Goal: Task Accomplishment & Management: Manage account settings

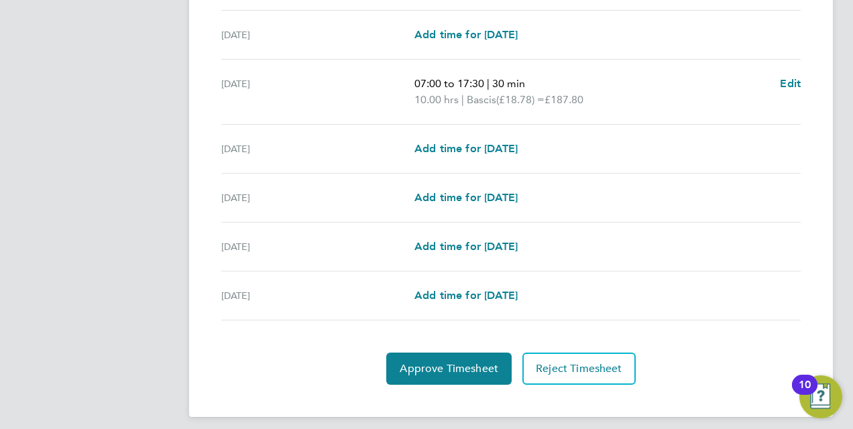
scroll to position [469, 0]
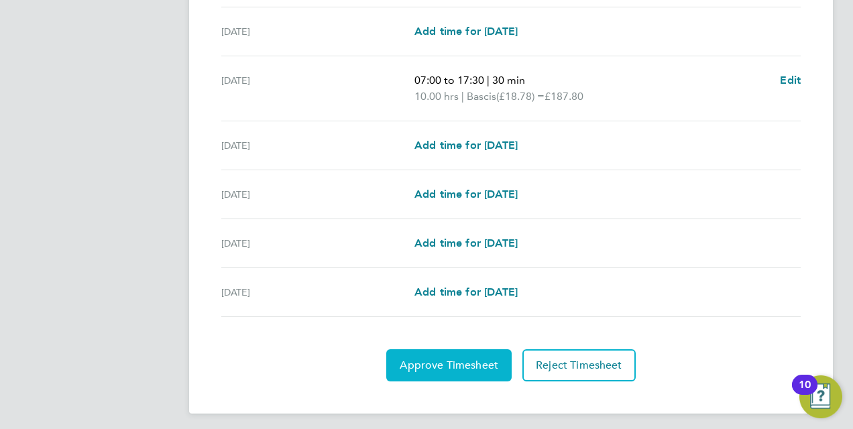
click at [453, 366] on span "Approve Timesheet" at bounding box center [449, 365] width 99 height 13
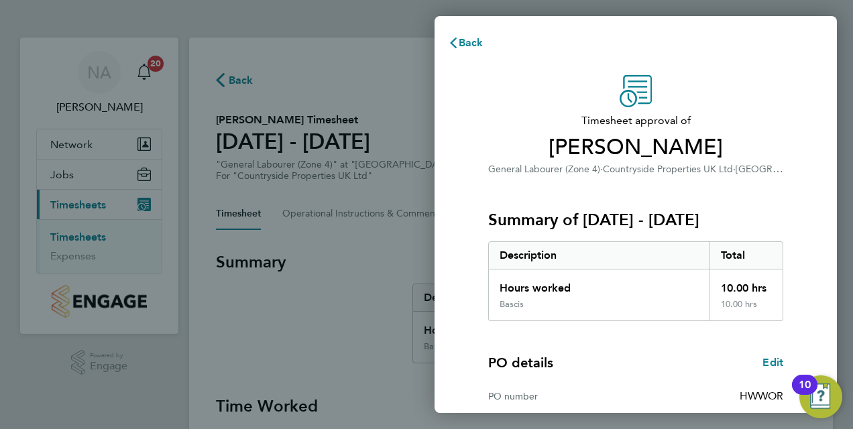
scroll to position [212, 0]
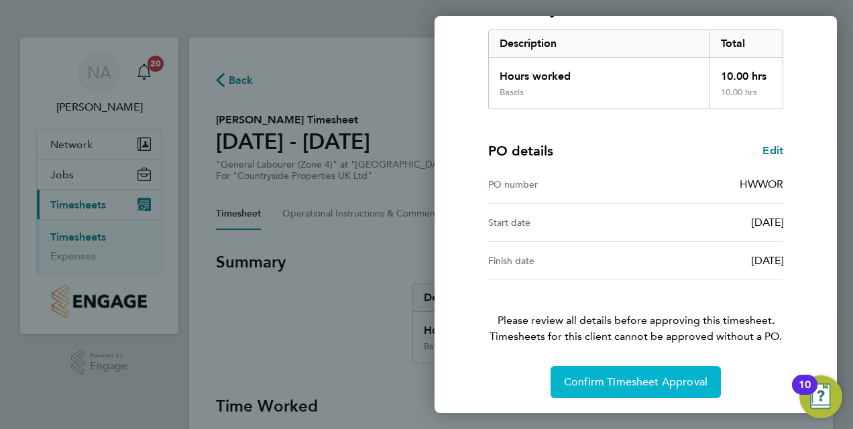
click at [653, 384] on span "Confirm Timesheet Approval" at bounding box center [636, 382] width 144 height 13
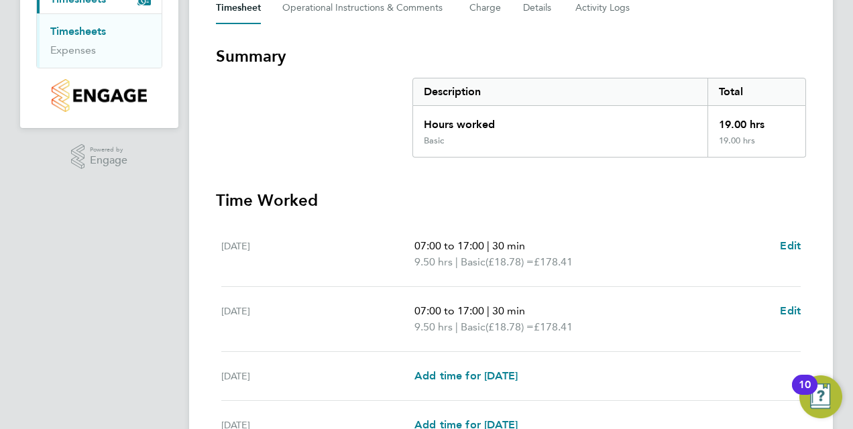
scroll to position [343, 0]
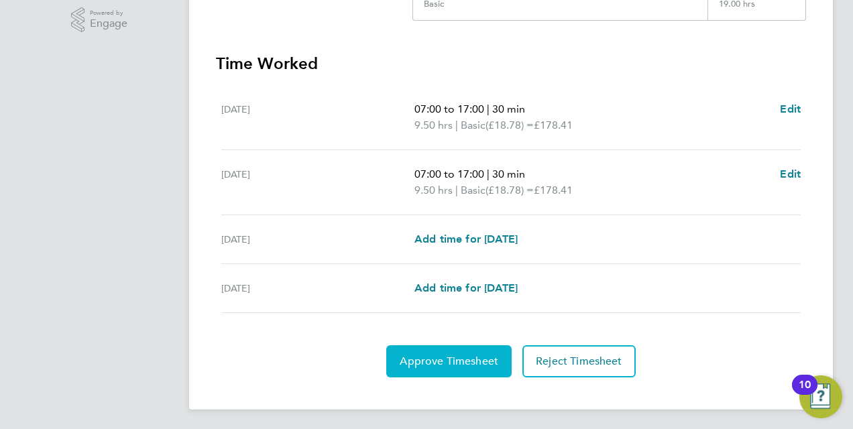
click at [462, 356] on span "Approve Timesheet" at bounding box center [449, 361] width 99 height 13
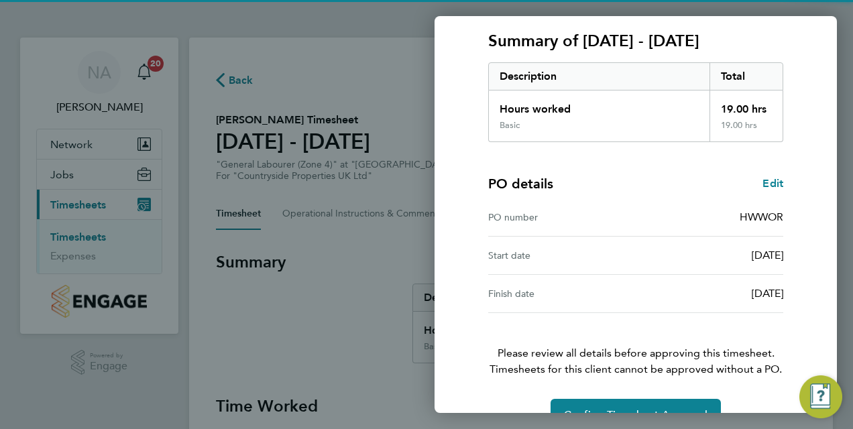
scroll to position [212, 0]
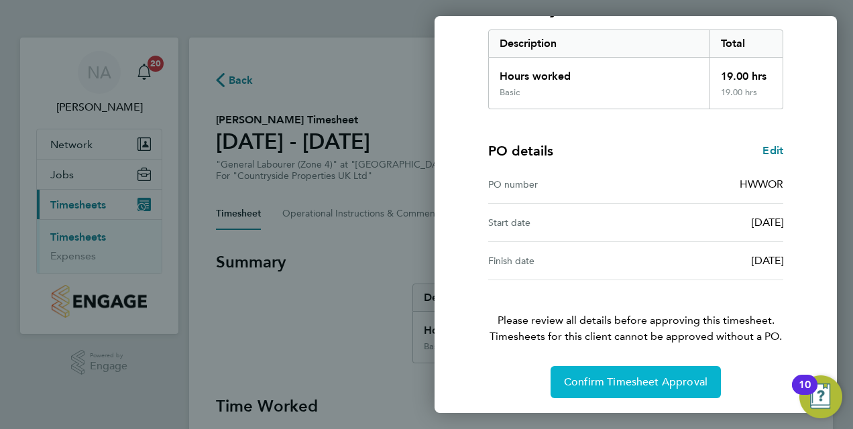
click at [588, 382] on span "Confirm Timesheet Approval" at bounding box center [636, 382] width 144 height 13
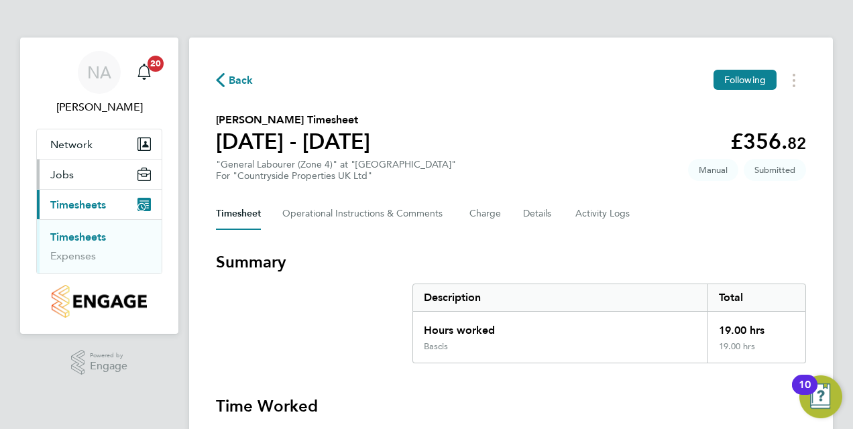
click at [60, 171] on span "Jobs" at bounding box center [61, 174] width 23 height 13
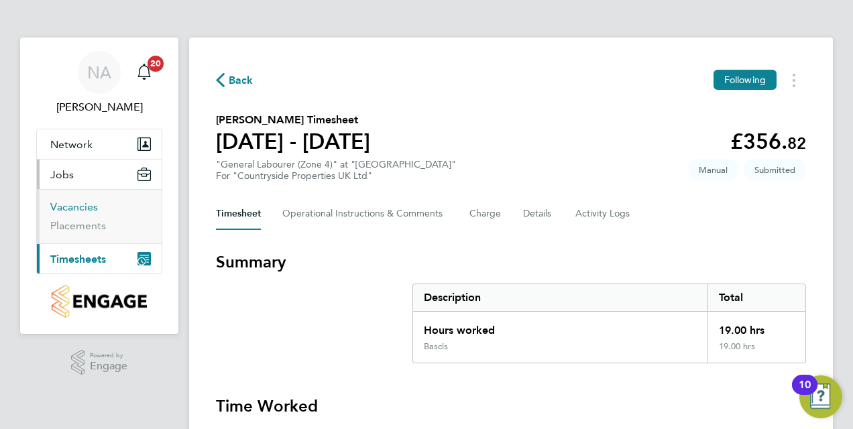
click at [91, 209] on link "Vacancies" at bounding box center [74, 207] width 48 height 13
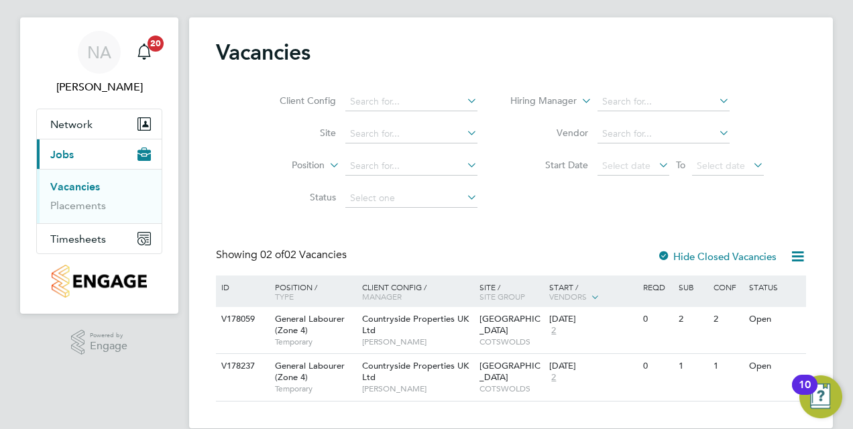
scroll to position [40, 0]
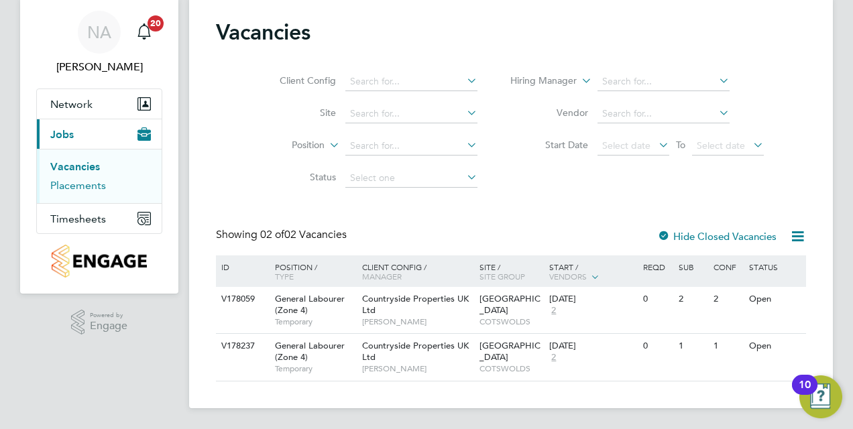
click at [93, 187] on link "Placements" at bounding box center [78, 185] width 56 height 13
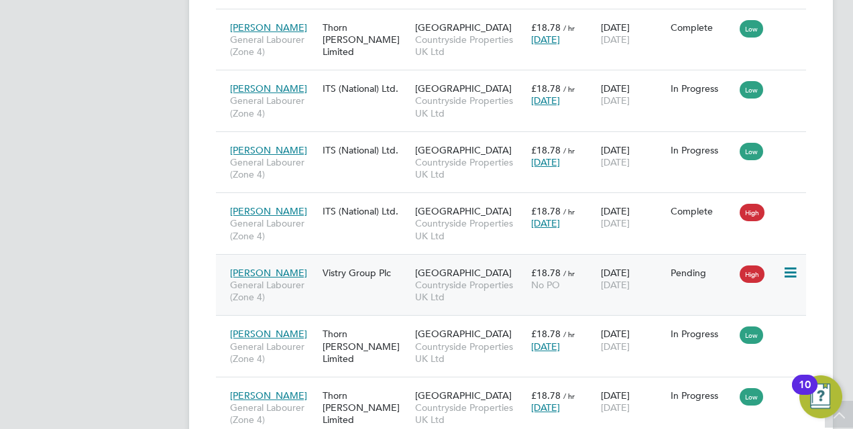
click at [753, 266] on span "High" at bounding box center [752, 274] width 25 height 17
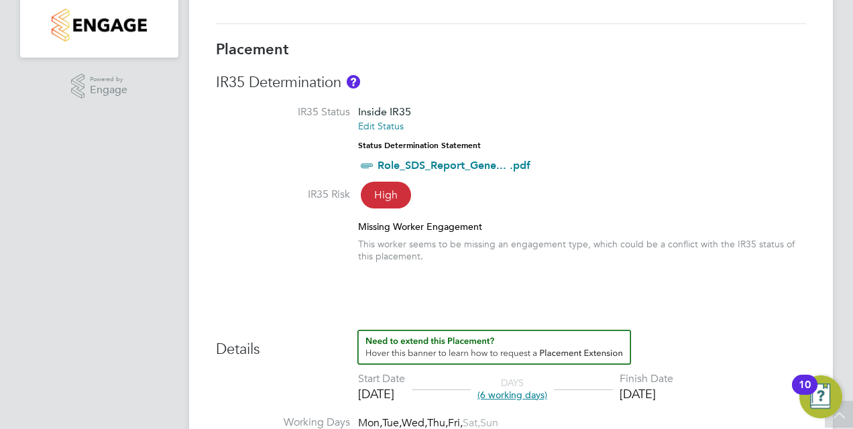
scroll to position [469, 0]
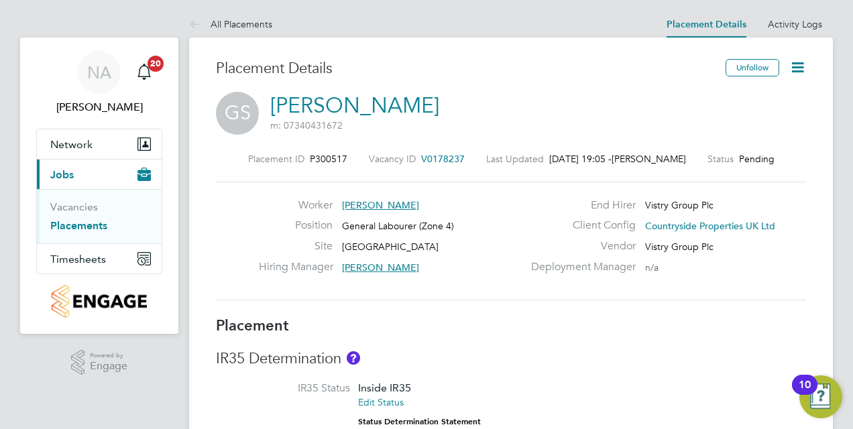
click at [798, 68] on icon at bounding box center [797, 67] width 17 height 17
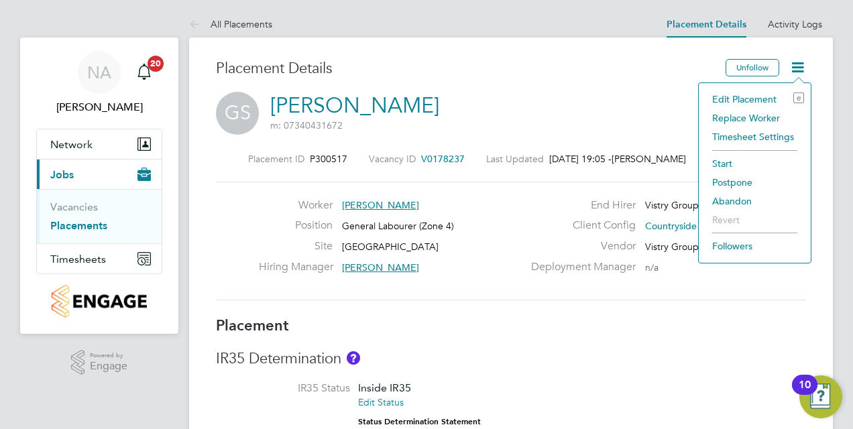
click at [755, 136] on li "Timesheet Settings" at bounding box center [755, 136] width 99 height 19
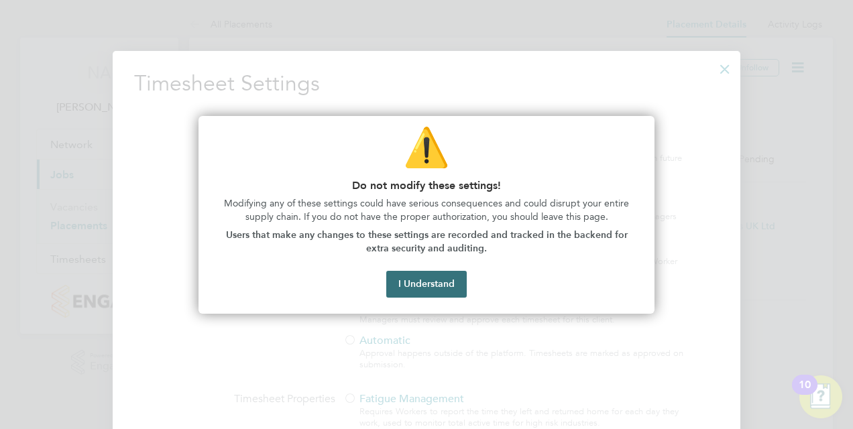
click at [420, 286] on button "I Understand" at bounding box center [426, 284] width 80 height 27
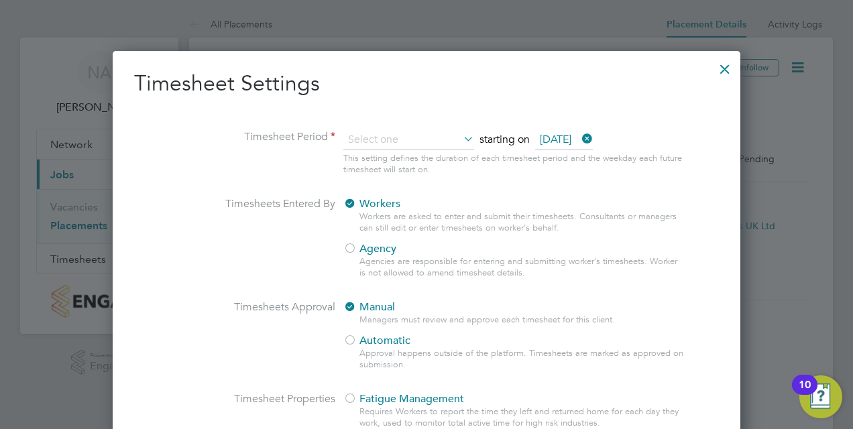
click at [350, 247] on div at bounding box center [349, 249] width 13 height 13
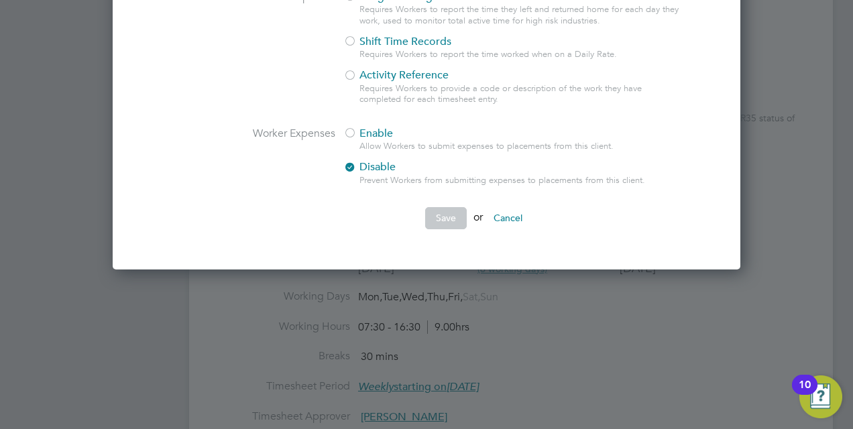
click at [451, 220] on button "Save" at bounding box center [446, 217] width 42 height 21
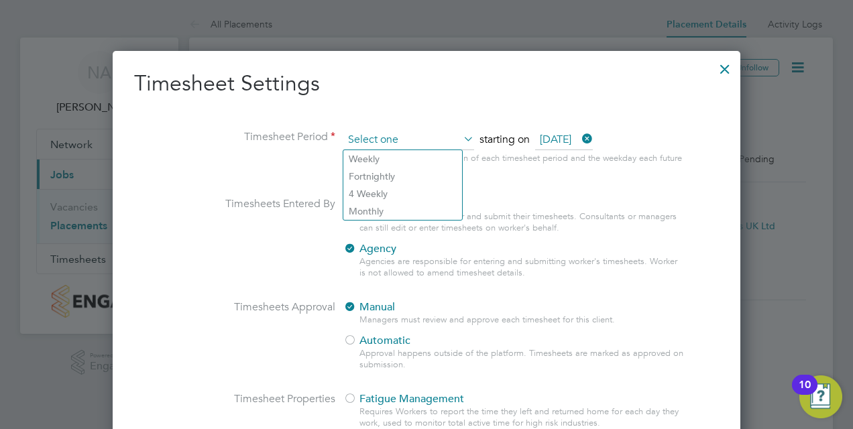
click at [447, 139] on input at bounding box center [408, 140] width 131 height 20
click at [380, 162] on li "Weekly" at bounding box center [402, 158] width 119 height 17
type input "Weekly"
click at [593, 140] on span "Monday, 05 Feb 2018" at bounding box center [564, 140] width 58 height 20
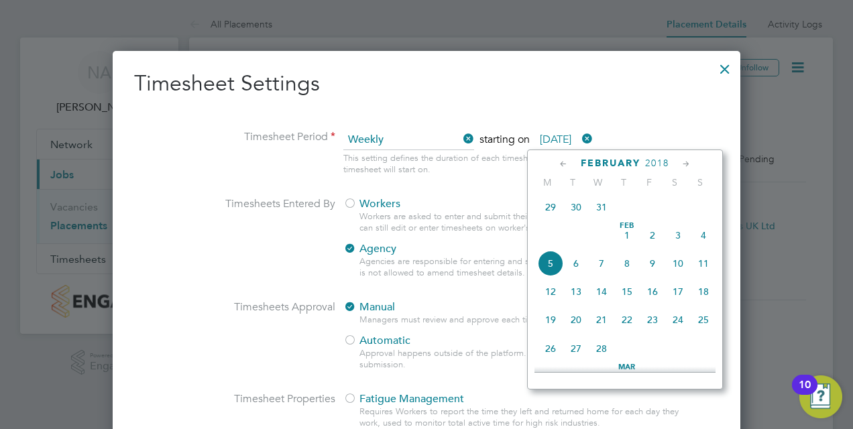
click at [667, 163] on span "2018" at bounding box center [657, 163] width 24 height 11
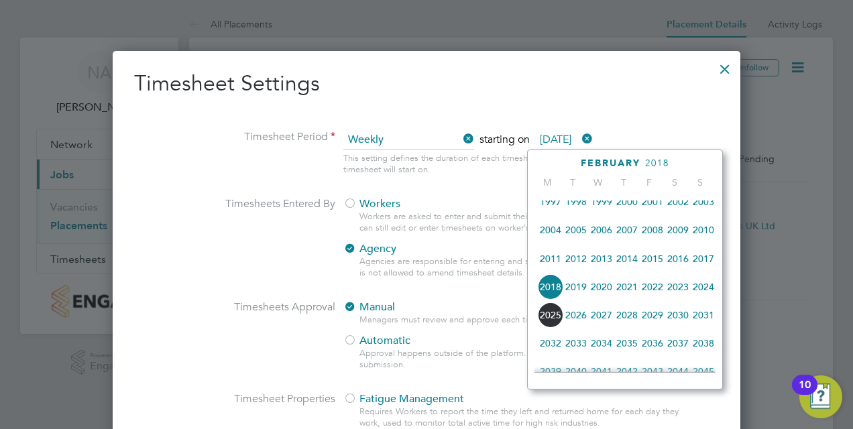
click at [547, 318] on span "2025" at bounding box center [550, 314] width 25 height 25
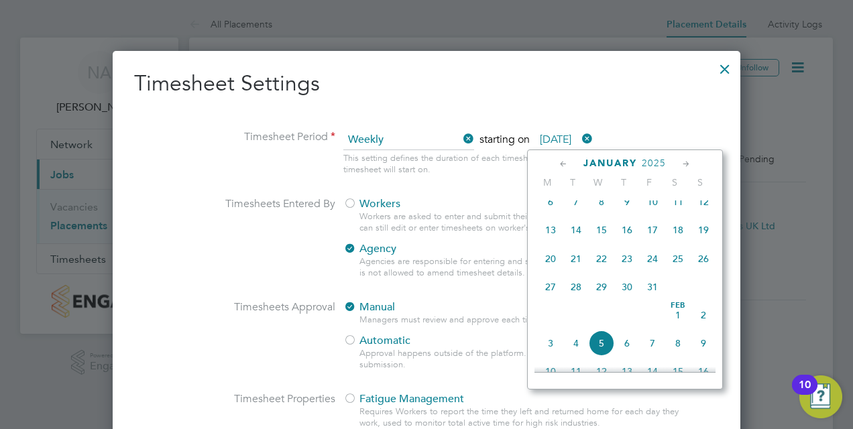
click at [683, 162] on icon at bounding box center [686, 164] width 13 height 15
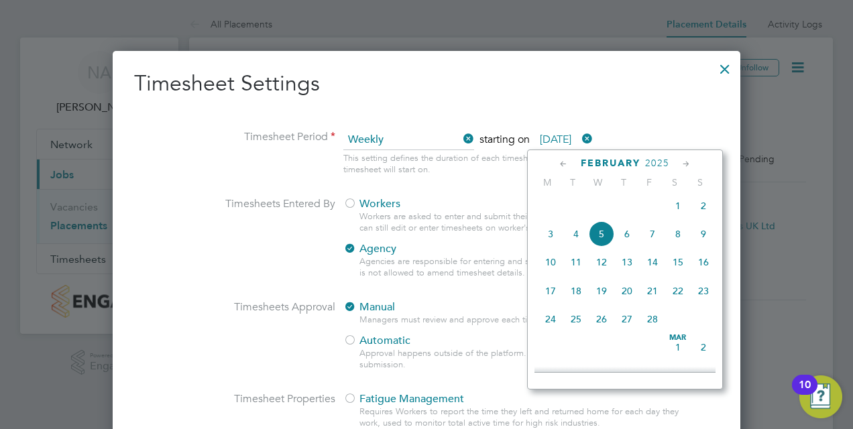
click at [683, 162] on icon at bounding box center [686, 164] width 13 height 15
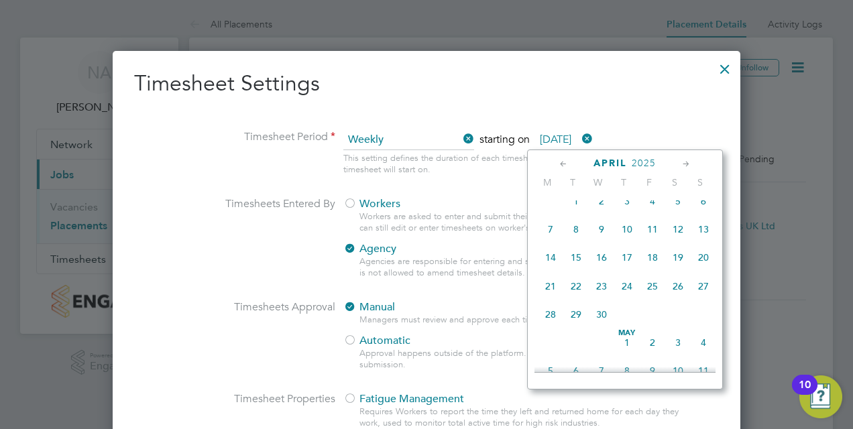
click at [683, 162] on icon at bounding box center [686, 164] width 13 height 15
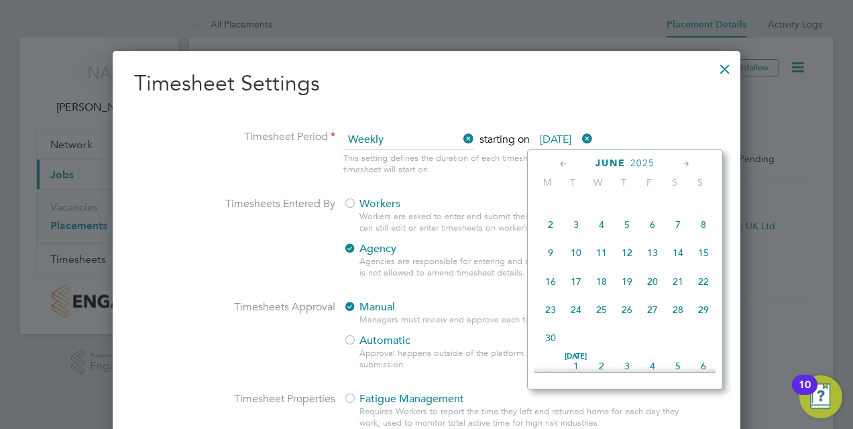
click at [683, 162] on icon at bounding box center [686, 164] width 13 height 15
click at [657, 291] on span "18" at bounding box center [652, 278] width 25 height 25
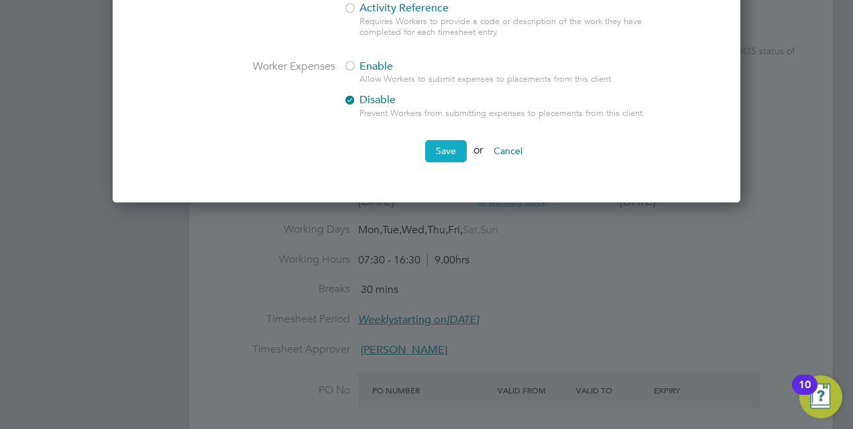
click at [436, 153] on button "Save" at bounding box center [446, 150] width 42 height 21
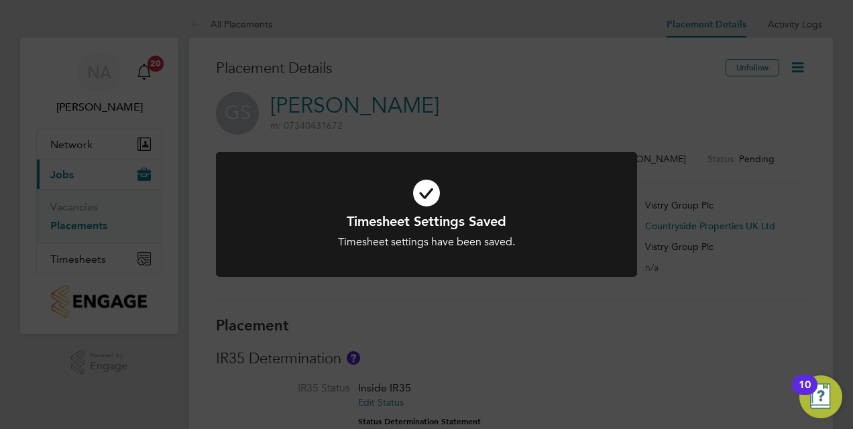
click at [427, 177] on icon at bounding box center [426, 193] width 349 height 52
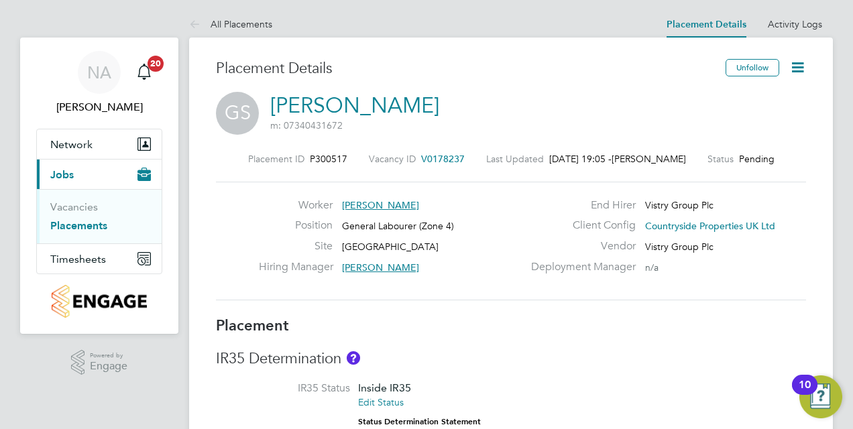
click at [472, 112] on div "GS Gurmail Singh m: 07340431672" at bounding box center [511, 115] width 590 height 46
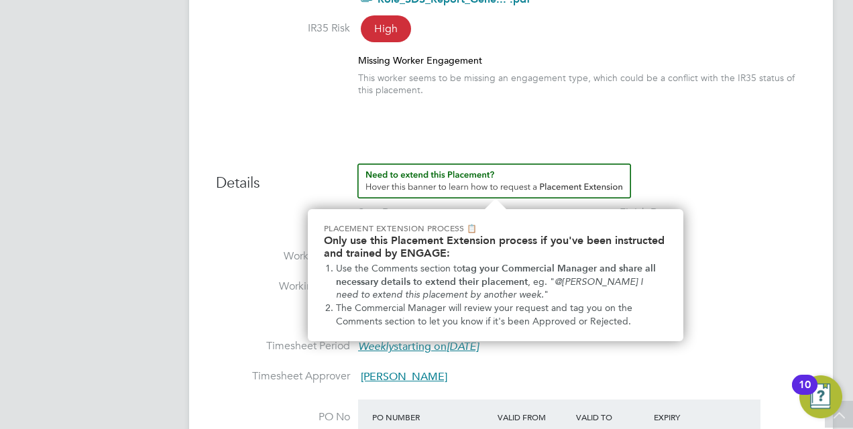
scroll to position [473, 0]
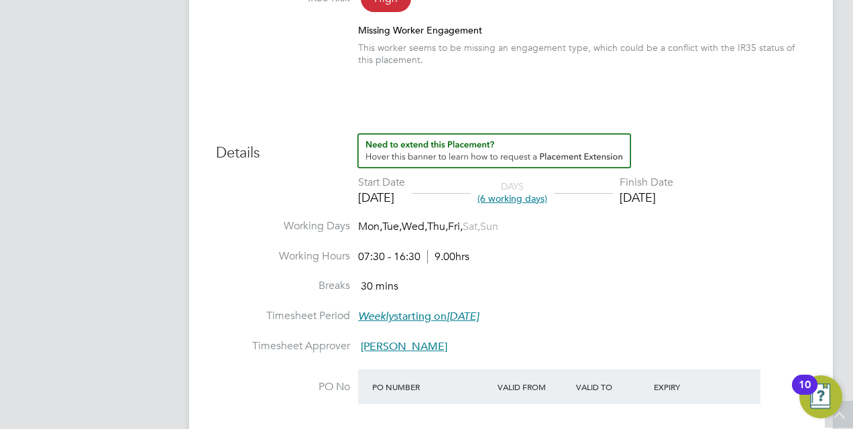
click at [706, 243] on li "Working Days Mon, Tue, Wed, Thu, Fri, Sat, Sun" at bounding box center [511, 234] width 590 height 30
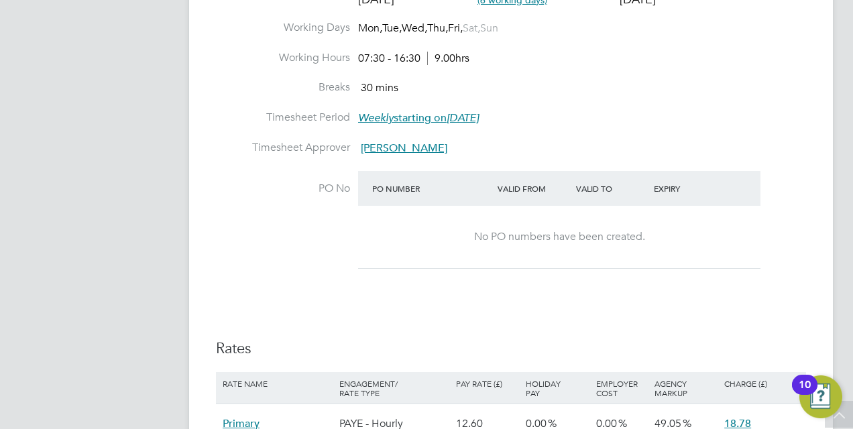
scroll to position [674, 0]
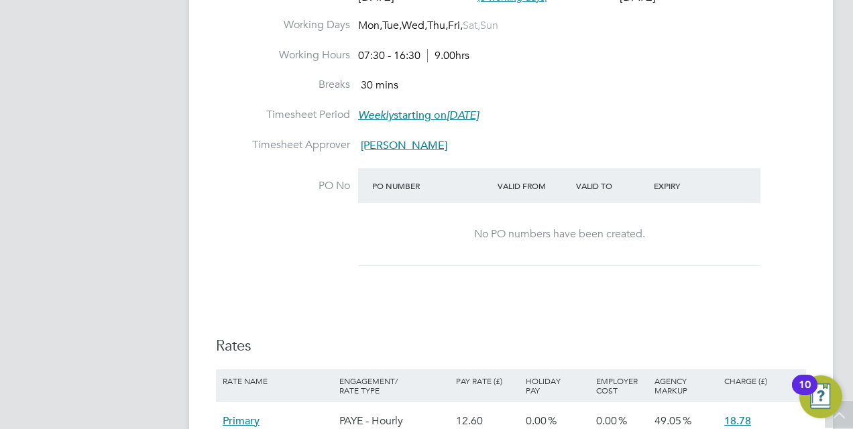
click at [385, 144] on span "Dean Fox" at bounding box center [404, 145] width 87 height 13
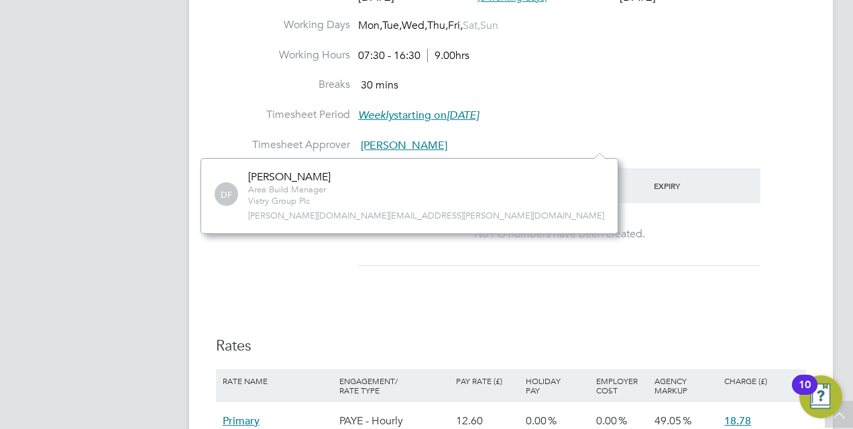
scroll to position [74, 201]
click at [262, 176] on div "Dean Fox" at bounding box center [289, 177] width 82 height 14
click at [455, 143] on li "Timesheet Approver Dean Fox" at bounding box center [511, 153] width 590 height 30
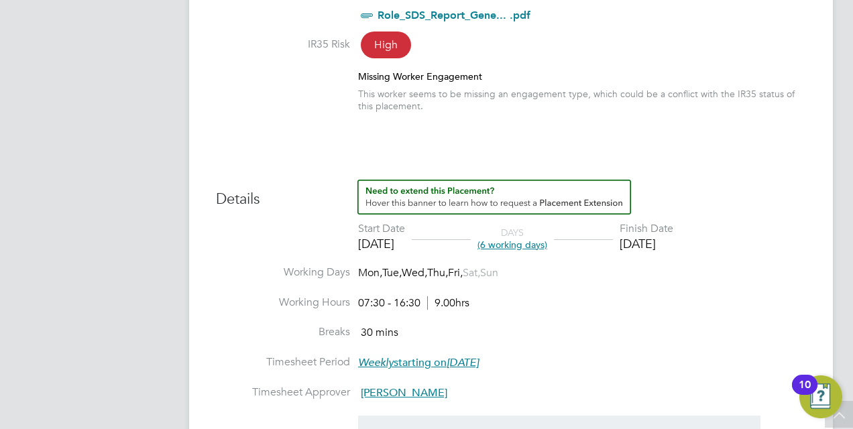
scroll to position [272, 0]
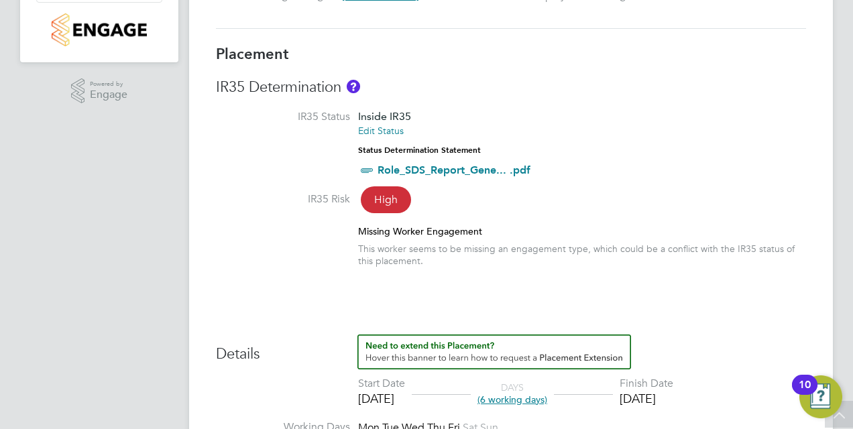
click at [388, 212] on span "High" at bounding box center [386, 199] width 50 height 27
click at [388, 200] on span "High" at bounding box center [386, 199] width 50 height 27
click at [402, 240] on div "Missing Worker Engagement This worker seems to be missing an engagement type, w…" at bounding box center [582, 246] width 448 height 42
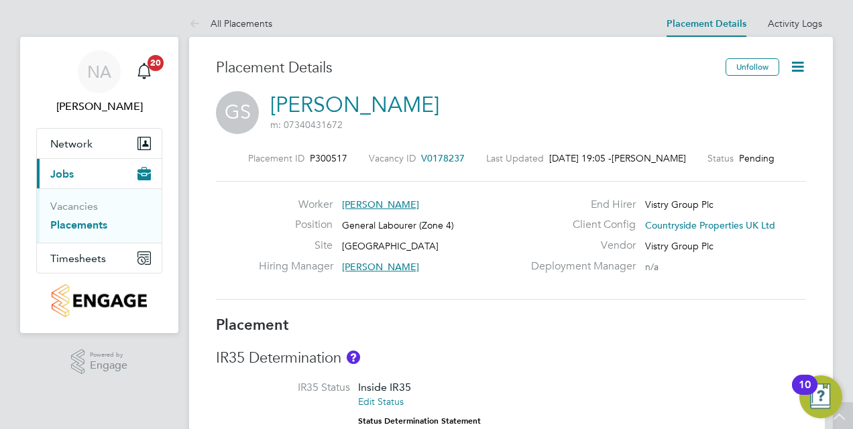
scroll to position [0, 0]
click at [798, 69] on icon at bounding box center [797, 67] width 17 height 17
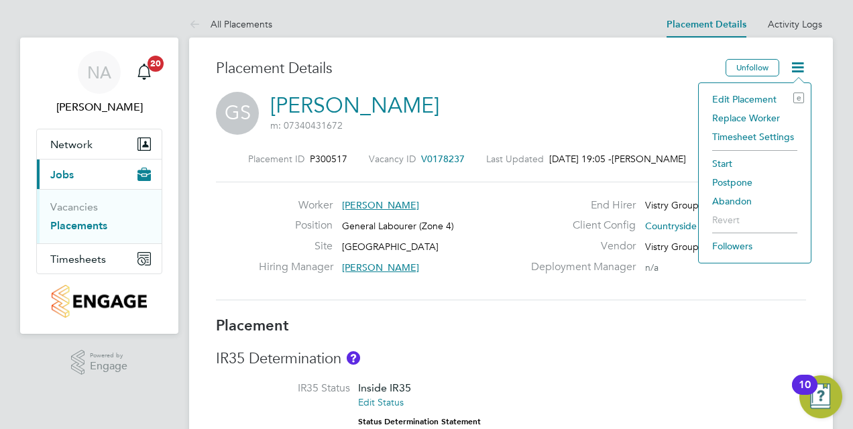
click at [735, 97] on li "Edit Placement e" at bounding box center [755, 99] width 99 height 19
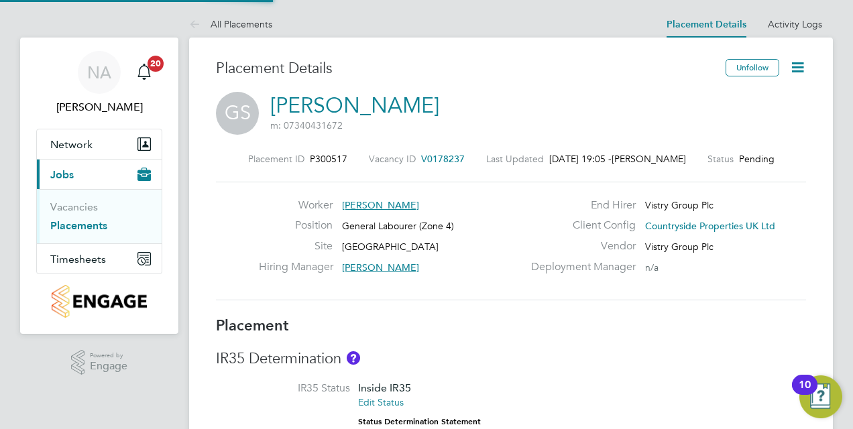
type input "Nabeel Anwar"
type input "Dean Fox"
type input "28 Jul 2025"
type input "04 Aug 2025"
type input "07:30"
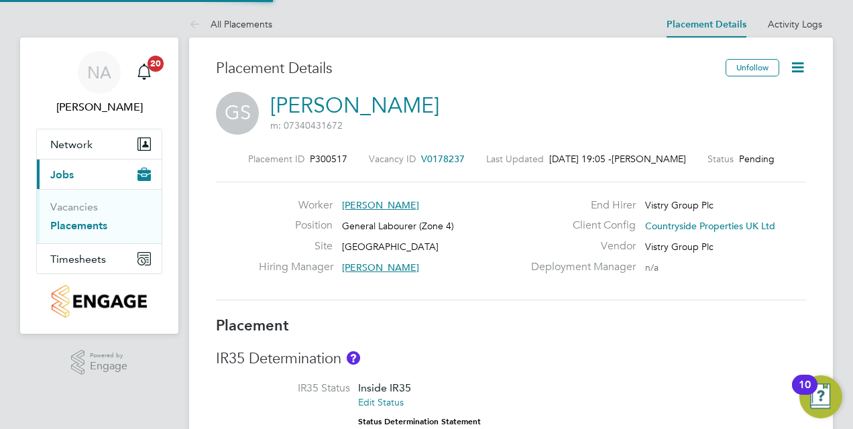
type input "16:30"
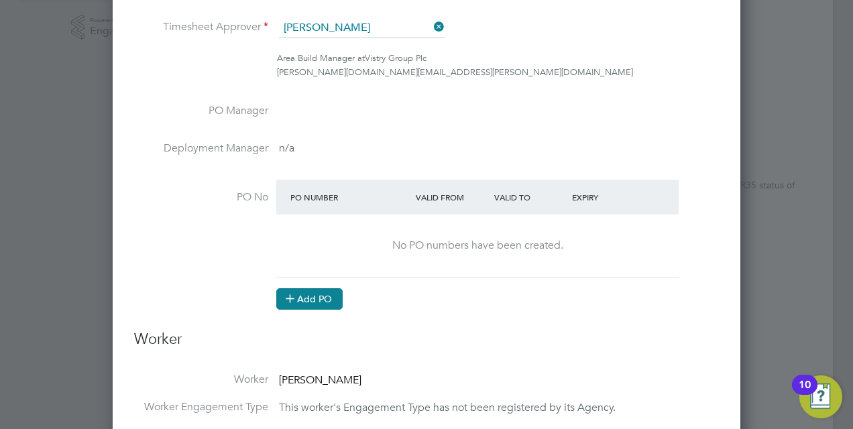
click at [310, 300] on button "Add PO" at bounding box center [309, 298] width 66 height 21
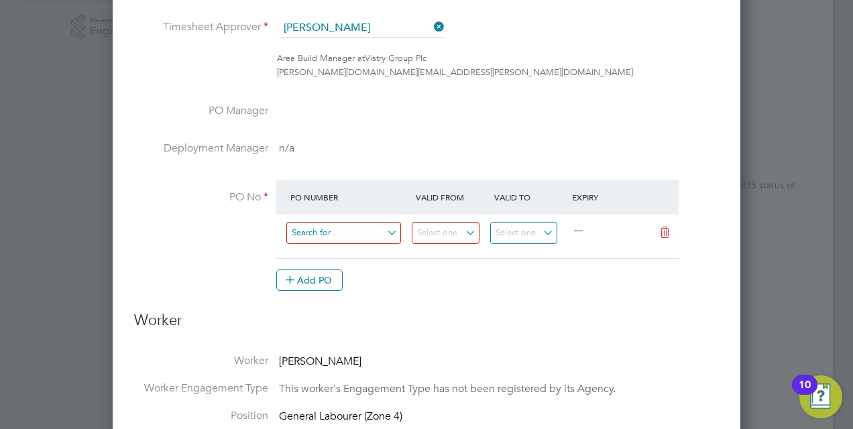
click at [357, 233] on input at bounding box center [343, 233] width 115 height 22
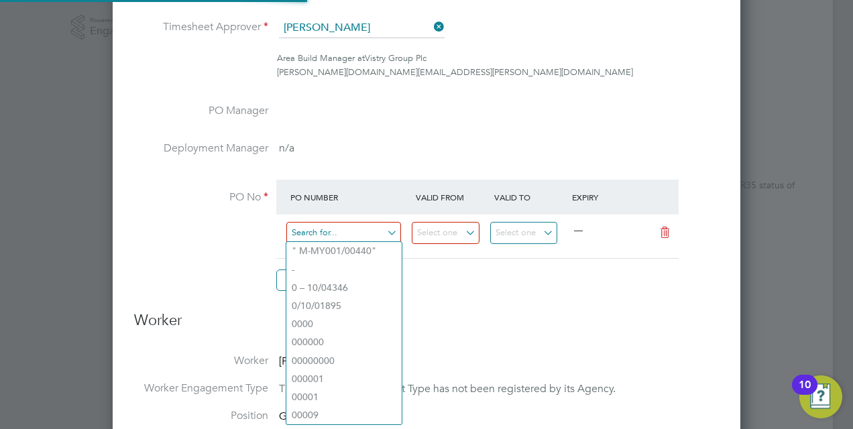
click at [359, 228] on input at bounding box center [343, 233] width 115 height 22
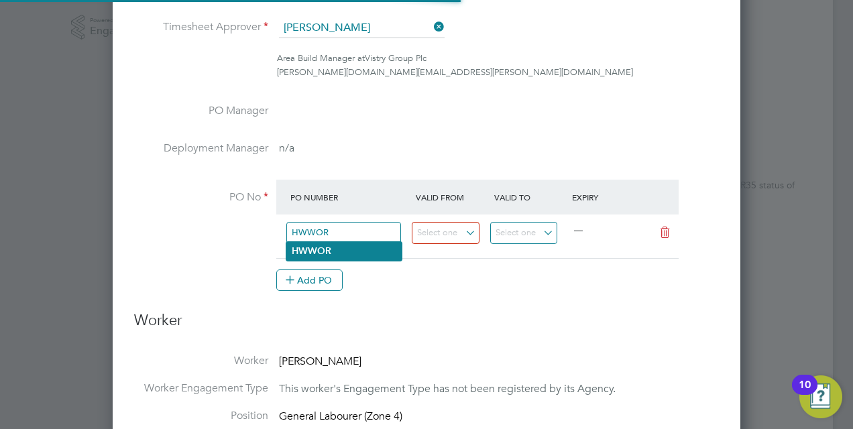
type input "HWWOR"
click at [347, 254] on li "HWWOR" at bounding box center [343, 251] width 115 height 18
type input "07 Aug 2025"
type input "11 Aug 2025"
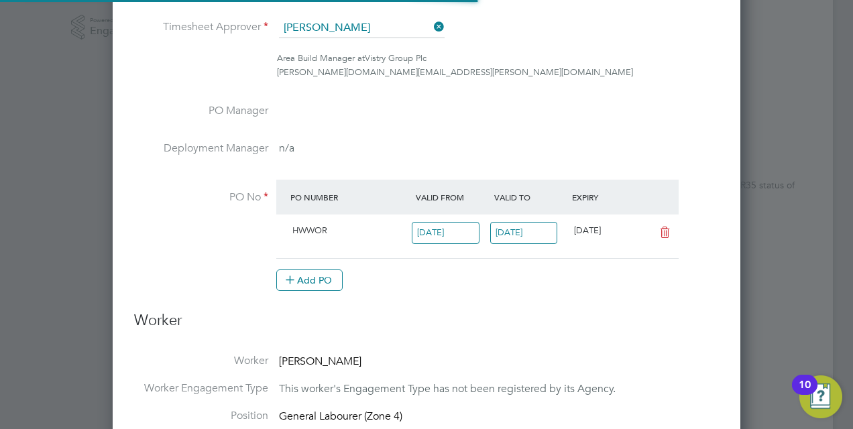
click at [449, 236] on input "07 Aug 2025" at bounding box center [446, 233] width 68 height 22
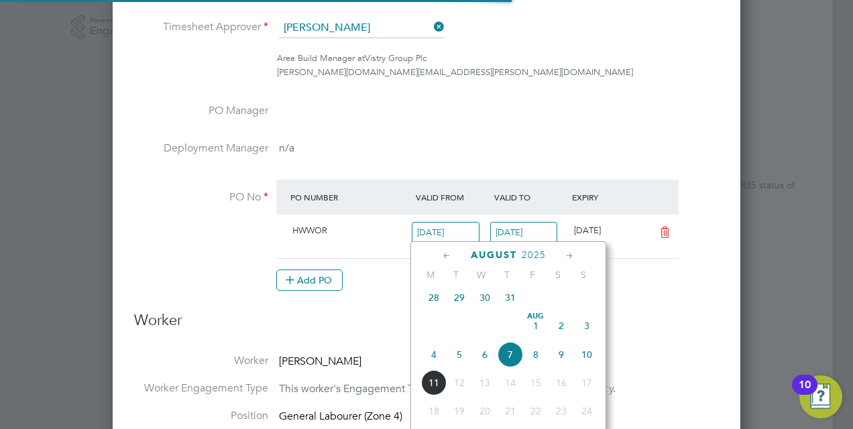
click at [445, 262] on icon at bounding box center [447, 256] width 13 height 15
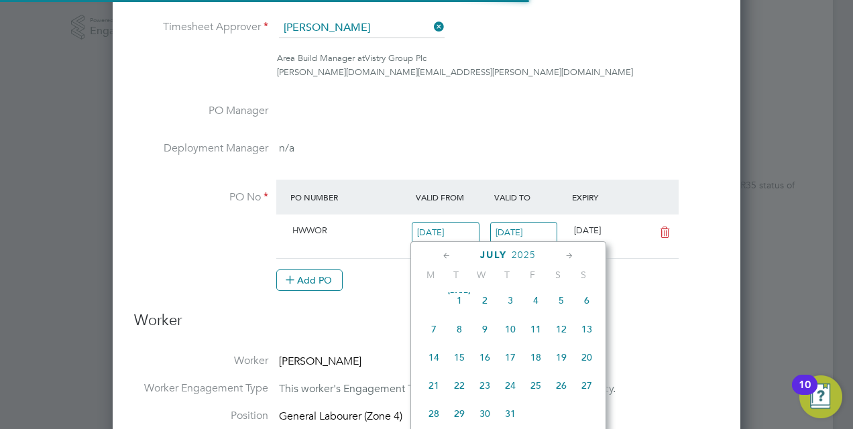
click at [539, 360] on span "18" at bounding box center [535, 357] width 25 height 25
type input "18 Jul 2025"
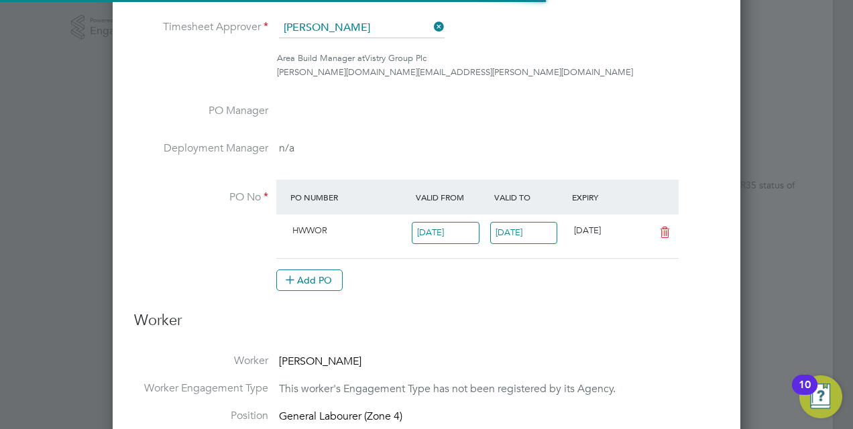
click at [541, 229] on input "11 Aug 2025" at bounding box center [524, 233] width 68 height 22
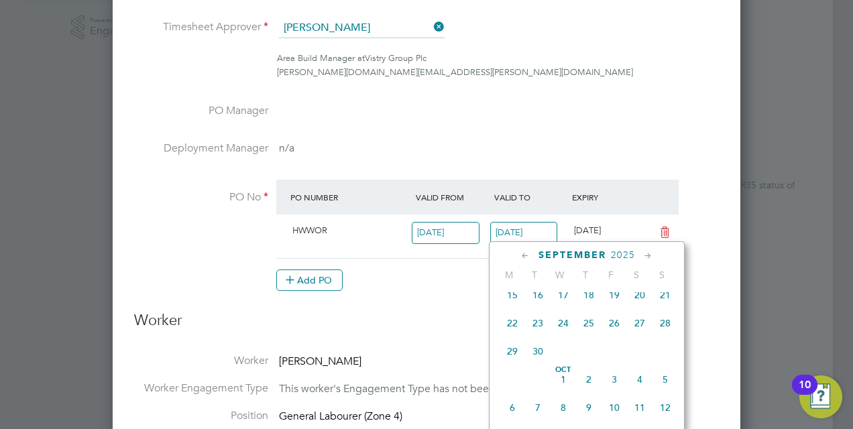
click at [612, 336] on span "26" at bounding box center [614, 323] width 25 height 25
type input "26 Sep 2025"
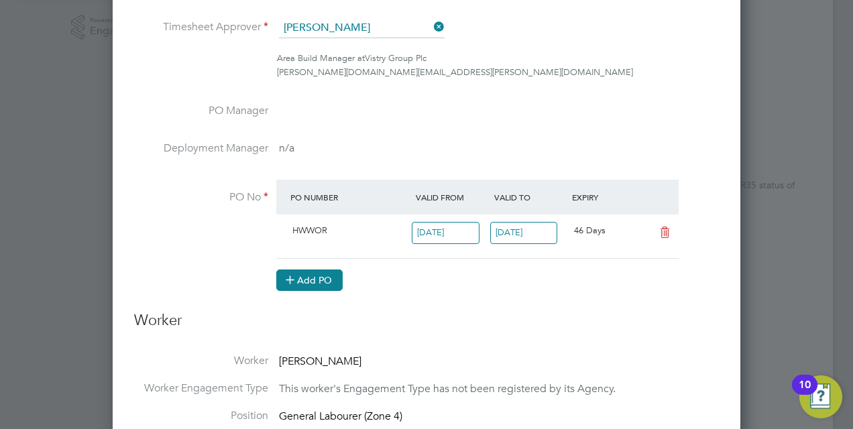
click at [333, 278] on button "Add PO" at bounding box center [309, 280] width 66 height 21
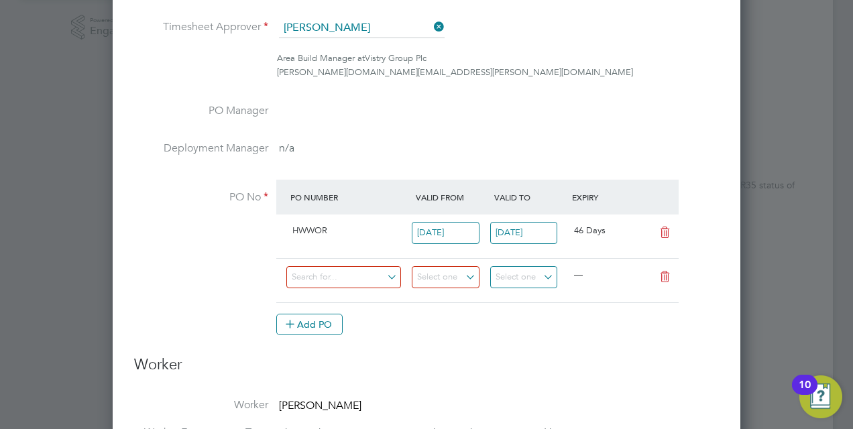
click at [664, 273] on icon at bounding box center [665, 277] width 17 height 11
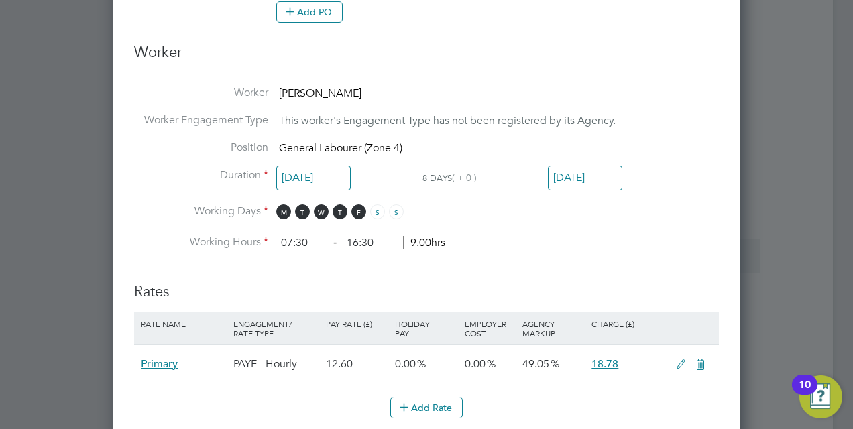
click at [327, 178] on input "28 Jul 2025" at bounding box center [313, 178] width 74 height 25
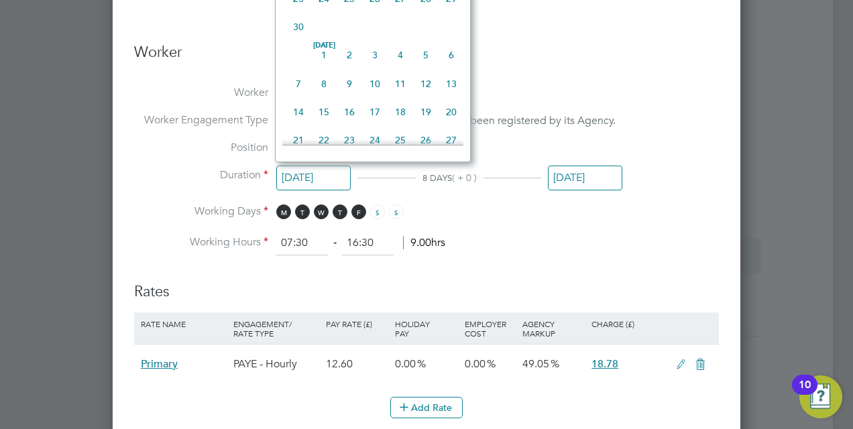
click at [404, 114] on span "18" at bounding box center [400, 111] width 25 height 25
type input "18 Jul 2025"
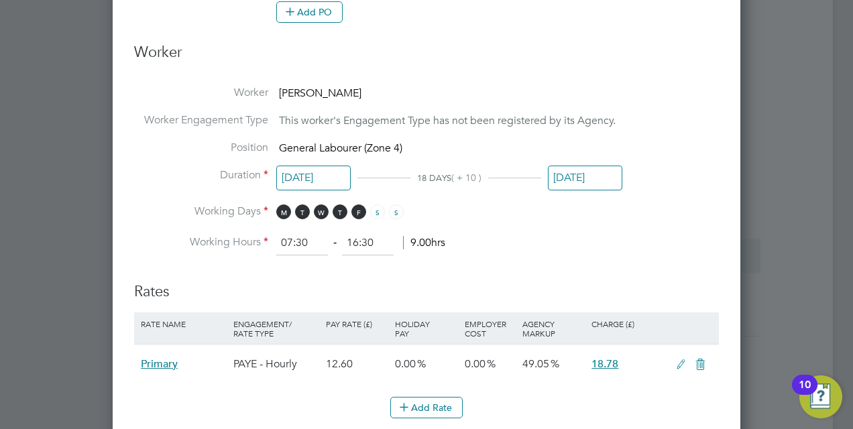
click at [577, 233] on li "Working Hours 07:30 ‐ 16:30 9.00hrs" at bounding box center [426, 243] width 585 height 24
click at [590, 179] on input "04 Aug 2025" at bounding box center [585, 178] width 74 height 25
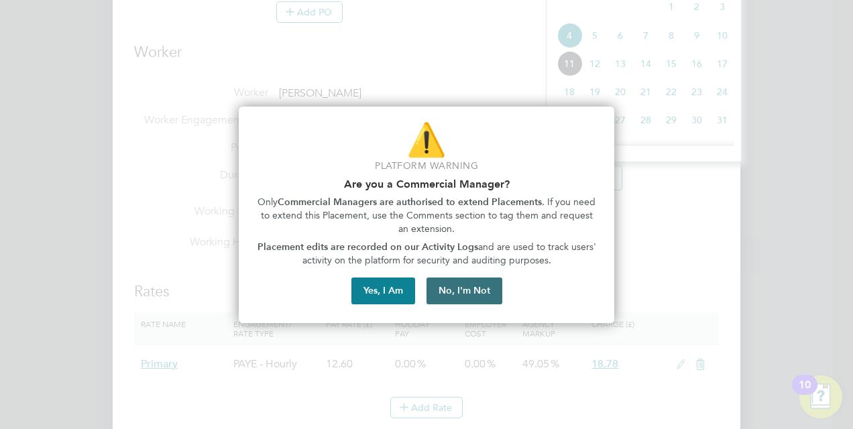
click at [445, 293] on button "No, I'm Not" at bounding box center [465, 291] width 76 height 27
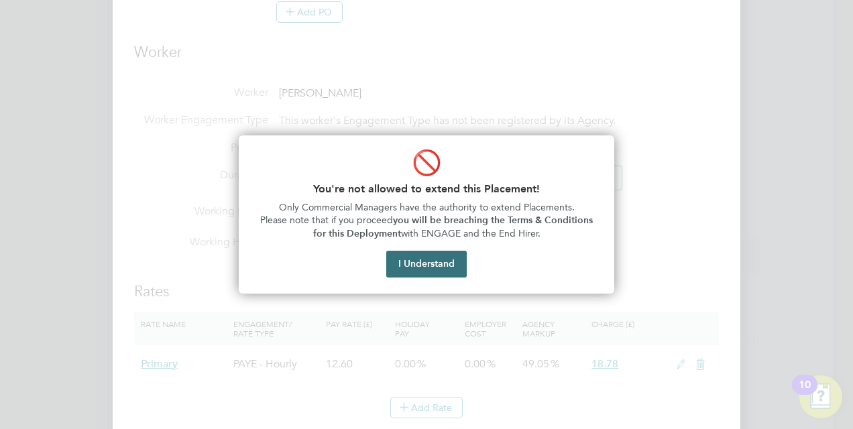
click at [453, 270] on button "I Understand" at bounding box center [426, 264] width 80 height 27
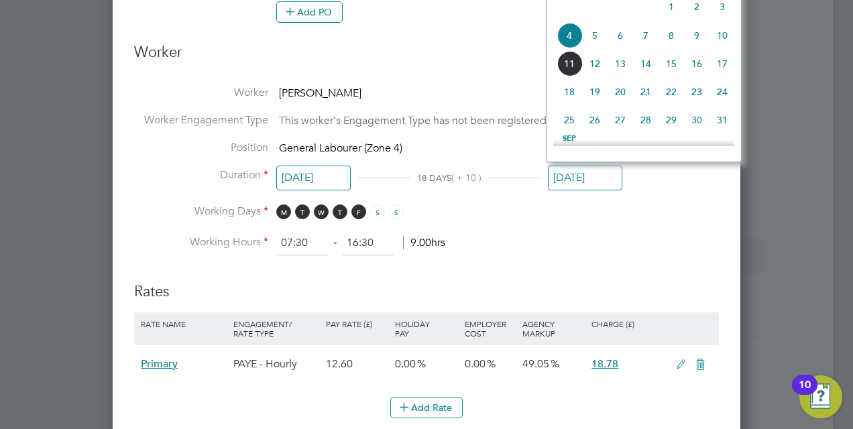
click at [579, 237] on li "Working Hours 07:30 ‐ 16:30 9.00hrs" at bounding box center [426, 243] width 585 height 24
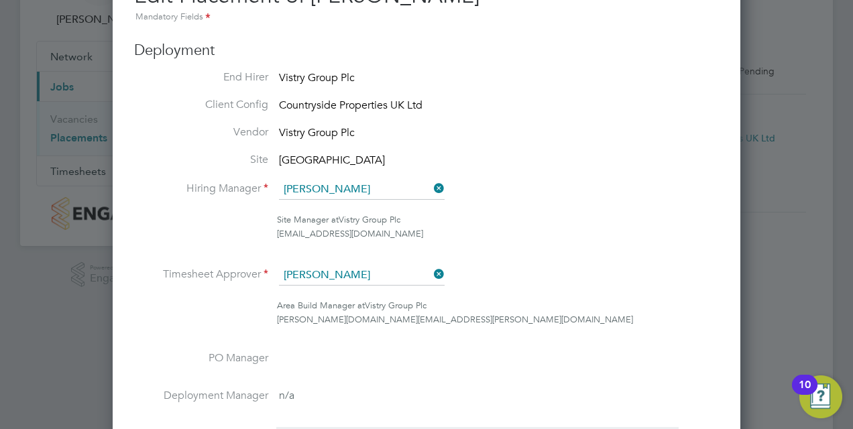
scroll to position [67, 0]
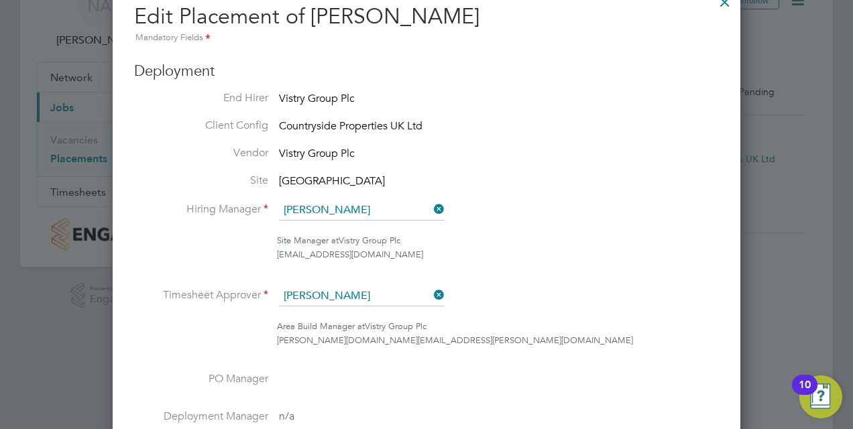
click at [431, 295] on icon at bounding box center [431, 295] width 0 height 19
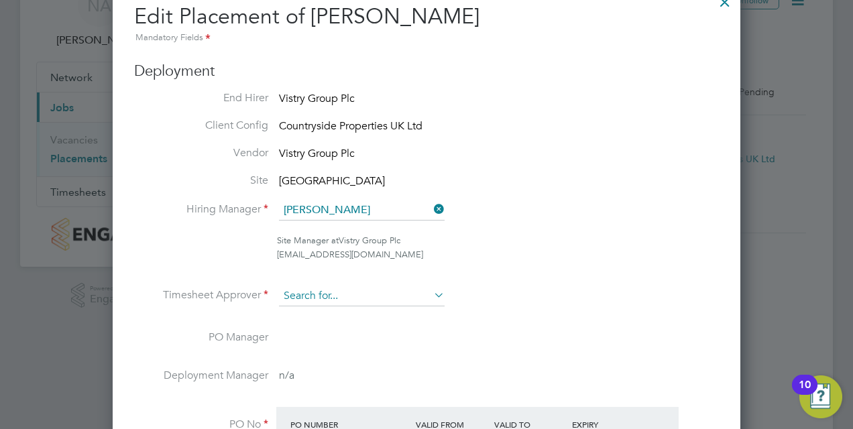
scroll to position [1409, 628]
click at [378, 295] on input at bounding box center [362, 296] width 166 height 20
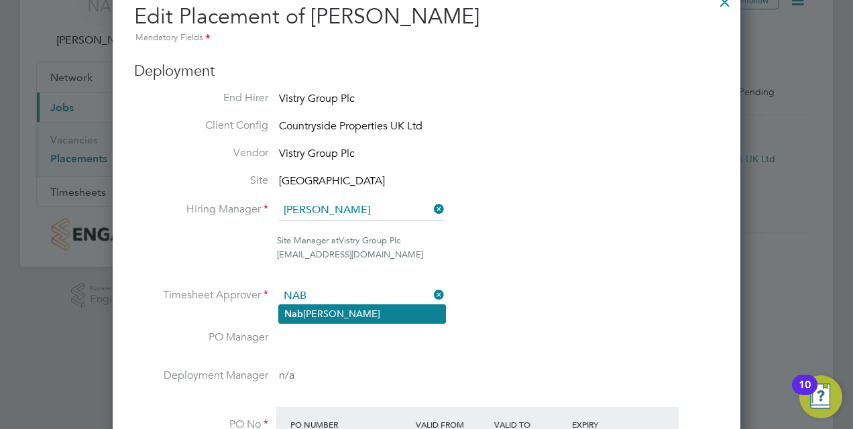
click at [357, 311] on li "Nab eel Anwar" at bounding box center [362, 314] width 166 height 18
type input "Nabeel Anwar"
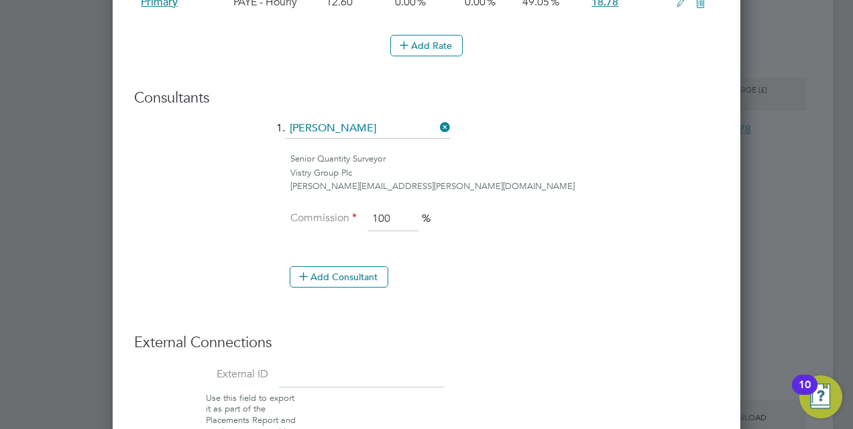
scroll to position [1073, 0]
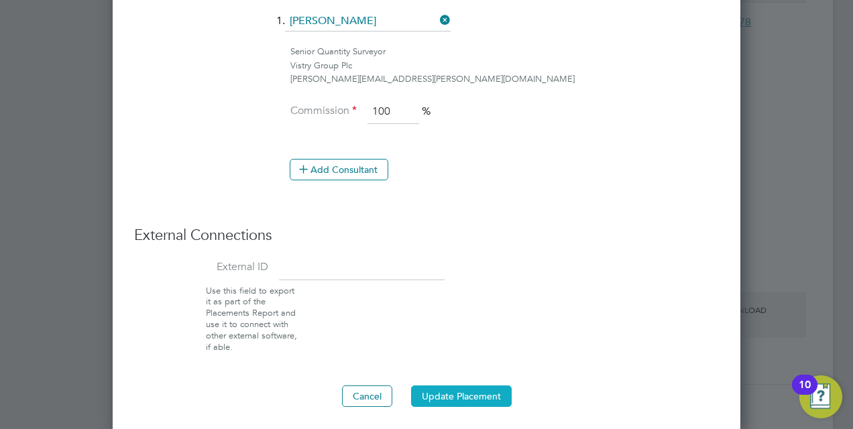
click at [445, 386] on button "Update Placement" at bounding box center [461, 396] width 101 height 21
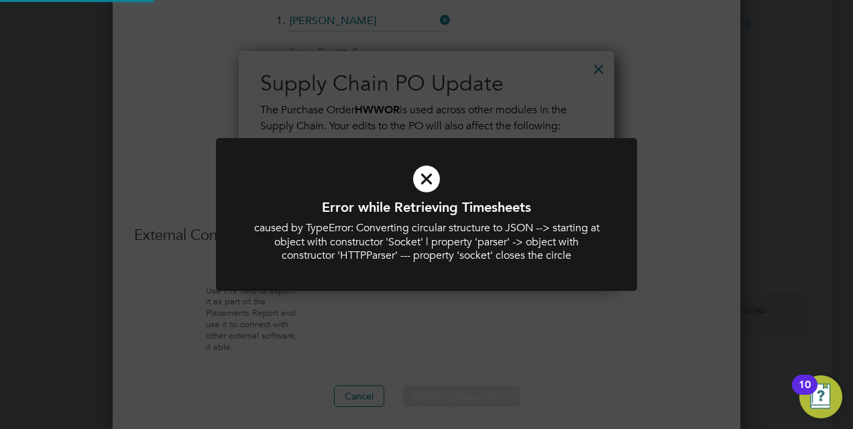
scroll to position [235, 376]
click at [435, 182] on icon at bounding box center [426, 179] width 349 height 52
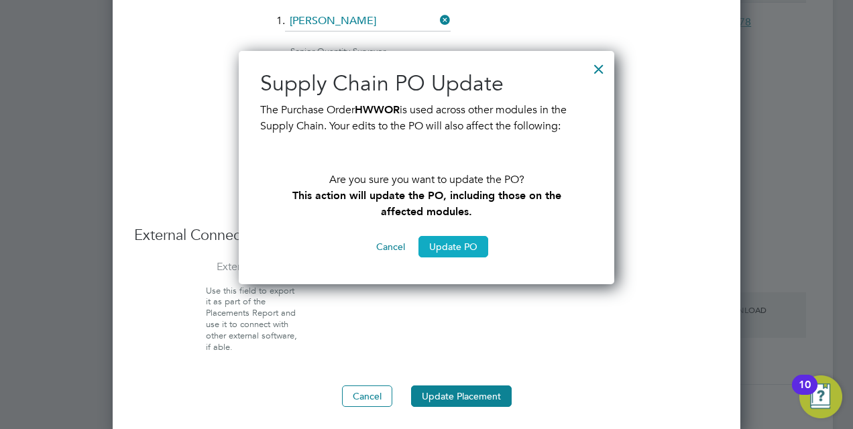
click at [451, 247] on button "Update PO" at bounding box center [454, 246] width 70 height 21
click at [451, 250] on button "Update PO" at bounding box center [454, 246] width 70 height 21
click at [604, 67] on div at bounding box center [599, 66] width 24 height 24
click at [431, 251] on button "Update PO" at bounding box center [454, 246] width 70 height 21
drag, startPoint x: 427, startPoint y: 354, endPoint x: 431, endPoint y: 378, distance: 24.6
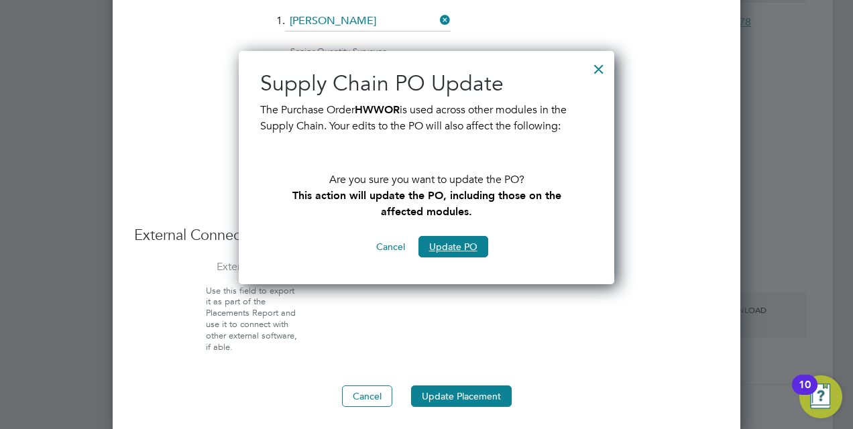
click at [433, 386] on button "Update Placement" at bounding box center [461, 396] width 101 height 21
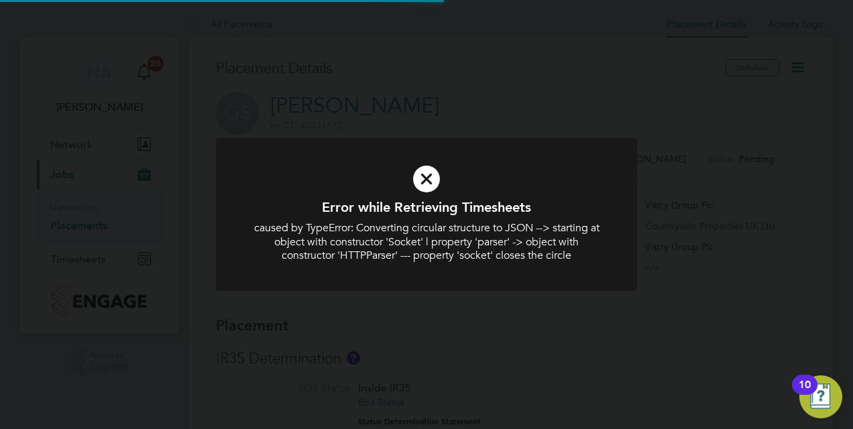
scroll to position [0, 0]
click at [433, 172] on icon at bounding box center [426, 179] width 349 height 52
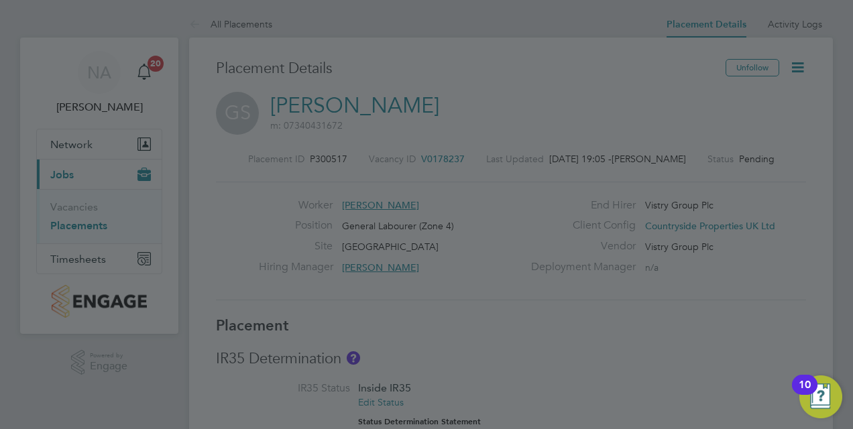
click at [436, 72] on div at bounding box center [426, 214] width 853 height 429
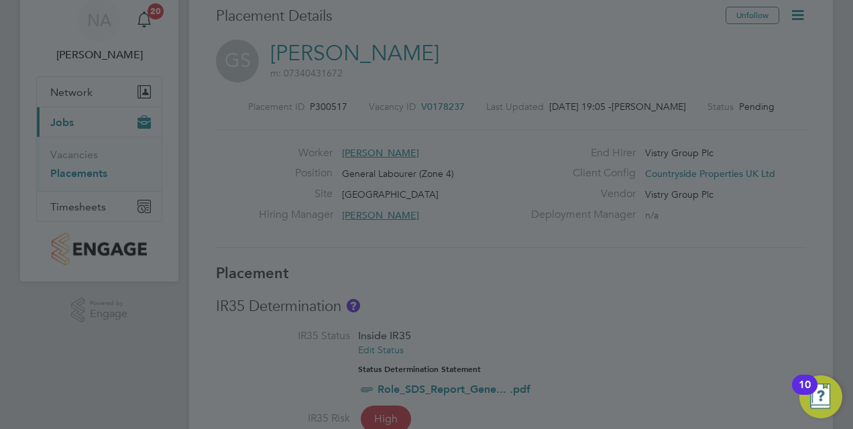
scroll to position [335, 0]
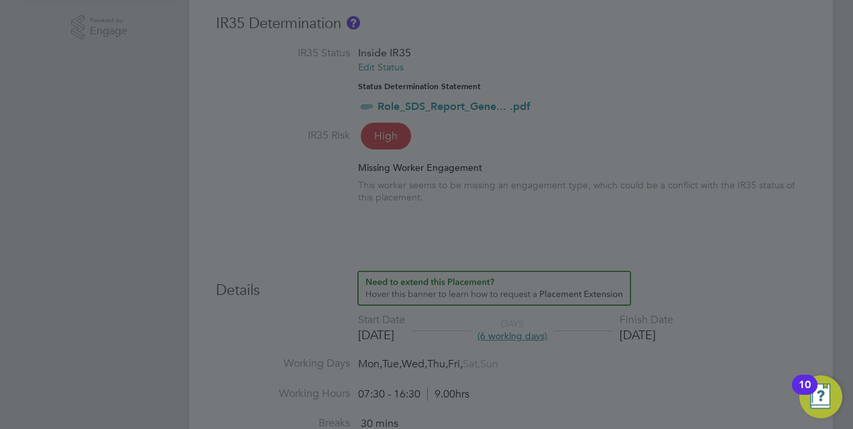
click at [588, 208] on div at bounding box center [426, 214] width 853 height 429
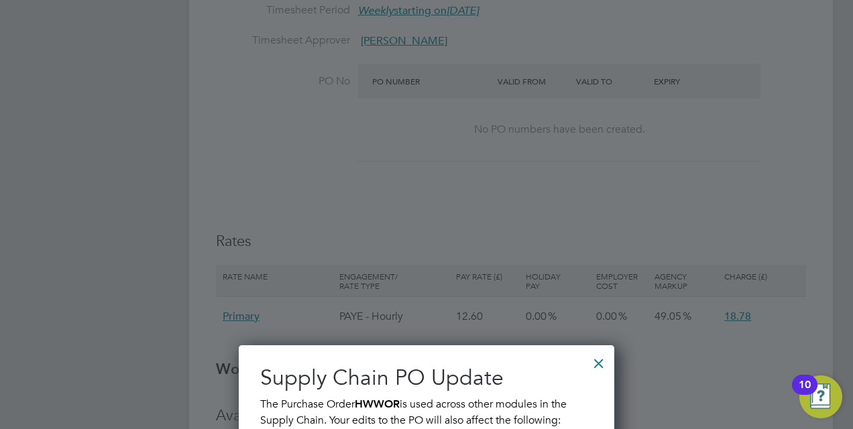
scroll to position [1006, 0]
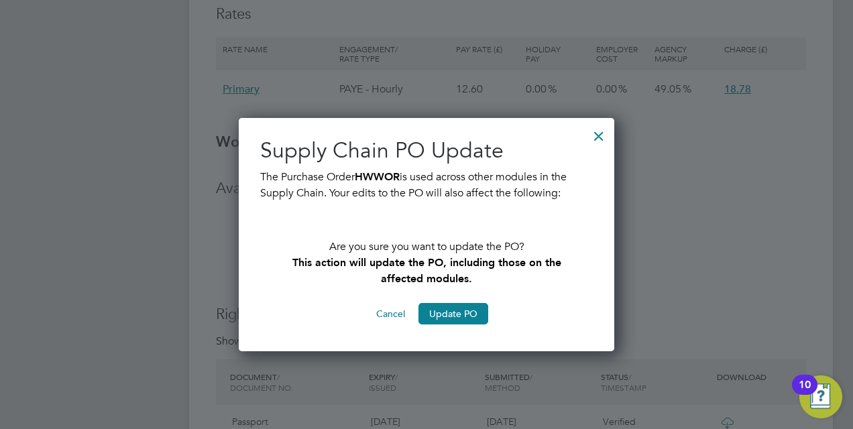
click at [400, 311] on button "Cancel" at bounding box center [391, 313] width 50 height 21
click at [590, 133] on div at bounding box center [599, 133] width 24 height 24
click at [604, 136] on div at bounding box center [599, 133] width 24 height 24
click at [396, 317] on button "Cancel" at bounding box center [391, 313] width 50 height 21
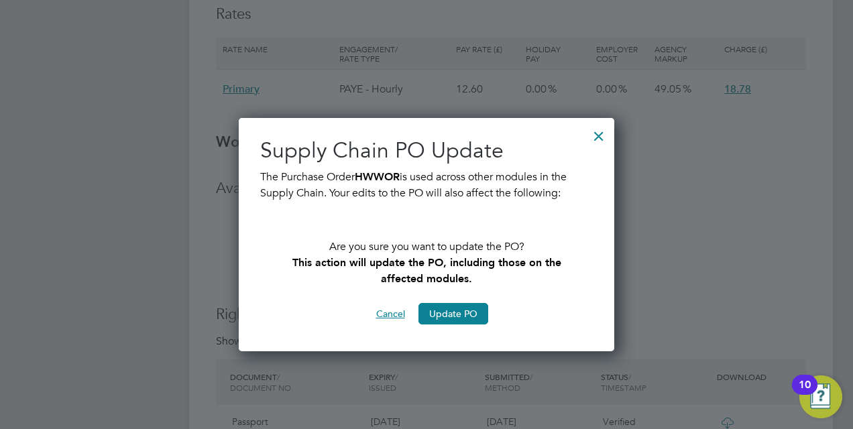
click at [396, 317] on button "Cancel" at bounding box center [391, 313] width 50 height 21
click at [472, 316] on button "Update PO" at bounding box center [454, 313] width 70 height 21
click at [398, 317] on button "Cancel" at bounding box center [391, 313] width 50 height 21
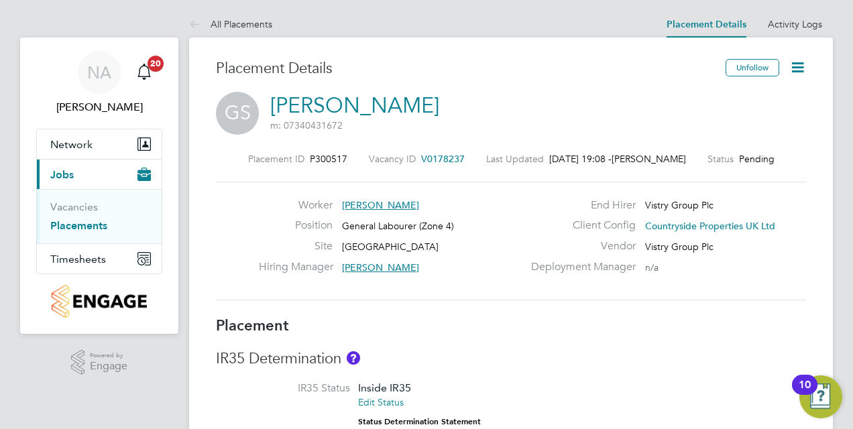
click at [806, 66] on icon at bounding box center [797, 67] width 17 height 17
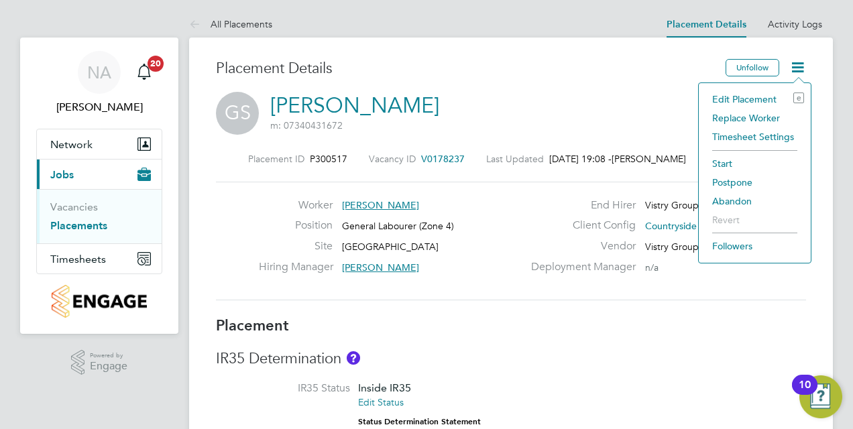
click at [739, 103] on li "Edit Placement e" at bounding box center [755, 99] width 99 height 19
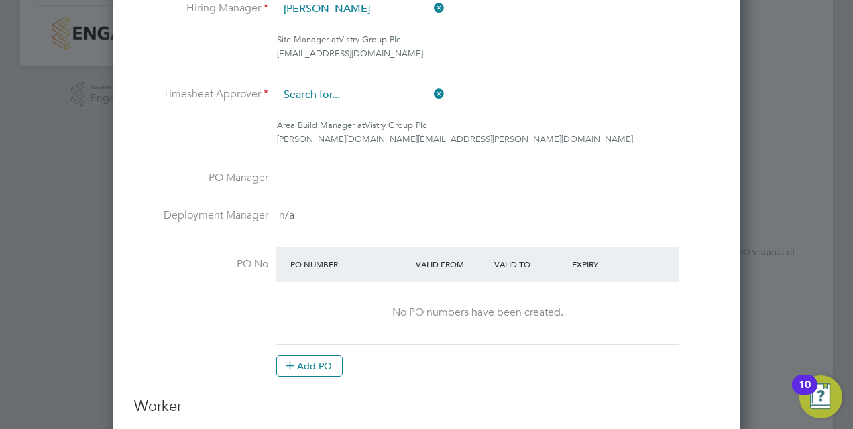
click at [330, 93] on input at bounding box center [362, 95] width 166 height 20
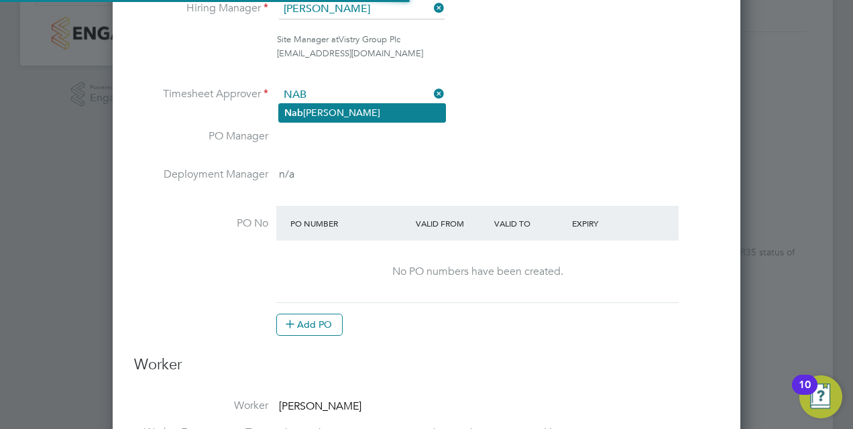
click at [327, 111] on li "Nab eel Anwar" at bounding box center [362, 113] width 166 height 18
type input "[PERSON_NAME]"
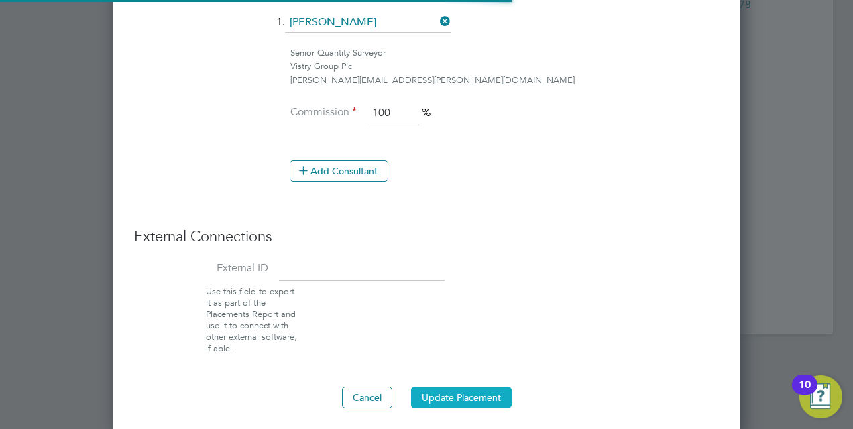
click at [435, 394] on button "Update Placement" at bounding box center [461, 397] width 101 height 21
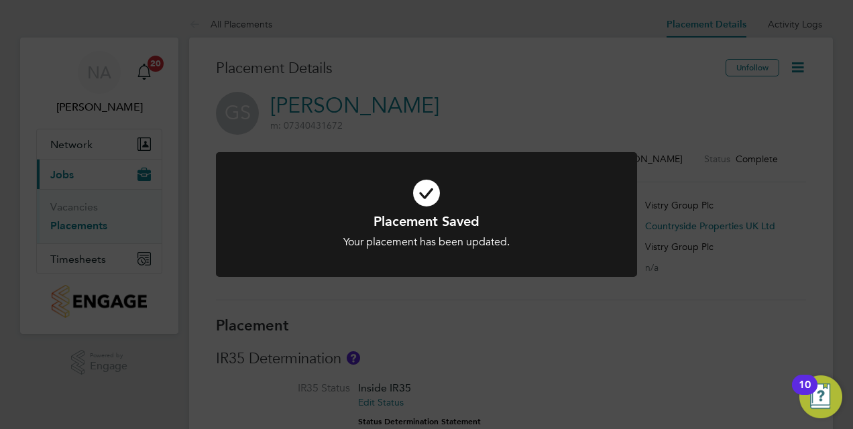
click at [549, 283] on div "Placement Saved Your placement has been updated. Cancel Okay" at bounding box center [426, 223] width 421 height 142
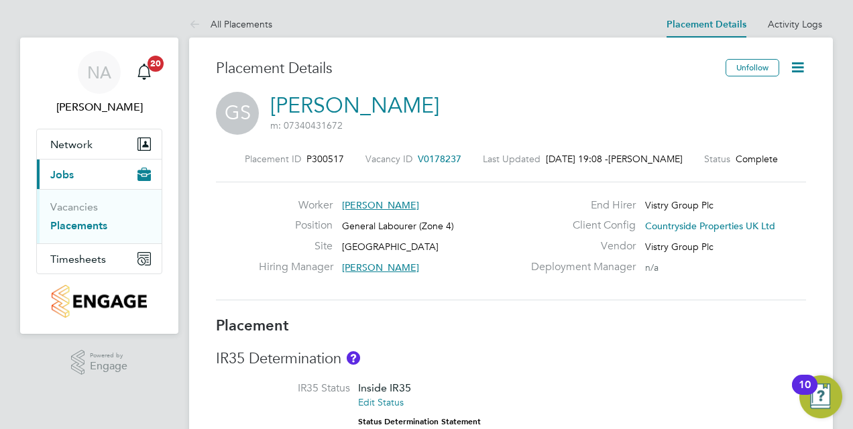
click at [803, 68] on icon at bounding box center [797, 67] width 17 height 17
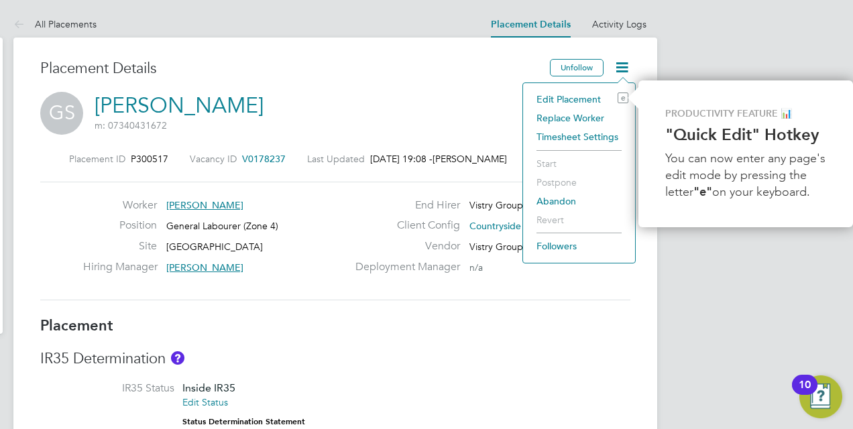
click at [565, 98] on li "Edit Placement e" at bounding box center [579, 99] width 99 height 19
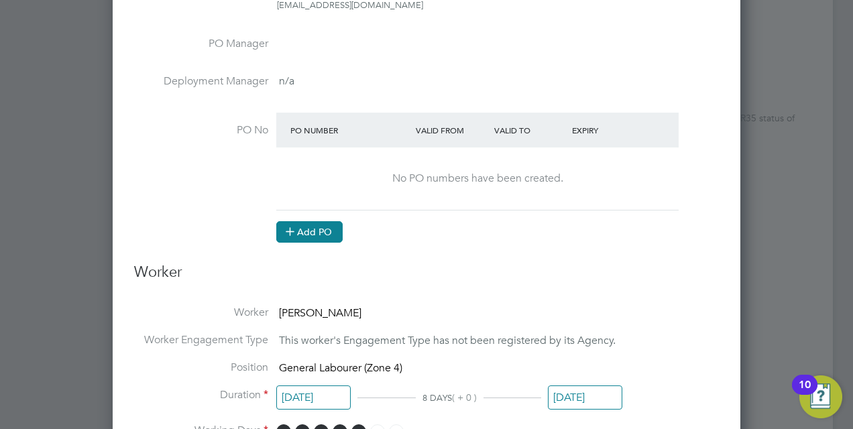
click at [300, 232] on button "Add PO" at bounding box center [309, 231] width 66 height 21
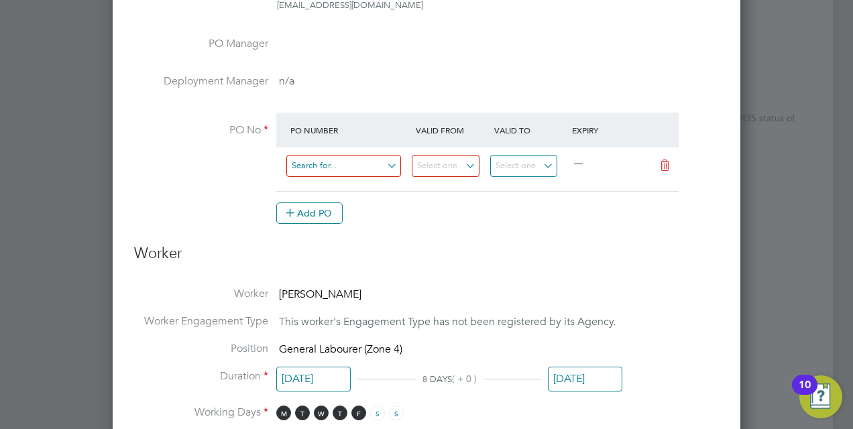
click at [343, 162] on input at bounding box center [343, 166] width 115 height 22
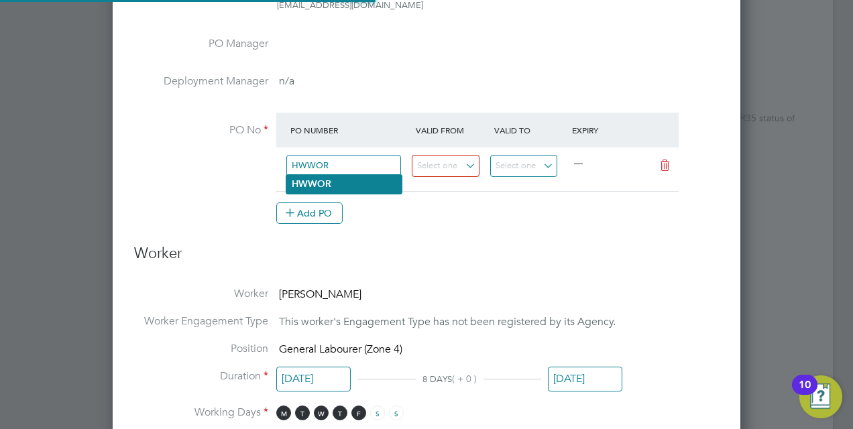
type input "HWWOR"
click at [355, 185] on li "HWWOR" at bounding box center [343, 184] width 115 height 18
type input "07 Aug 2025"
type input "11 Aug 2025"
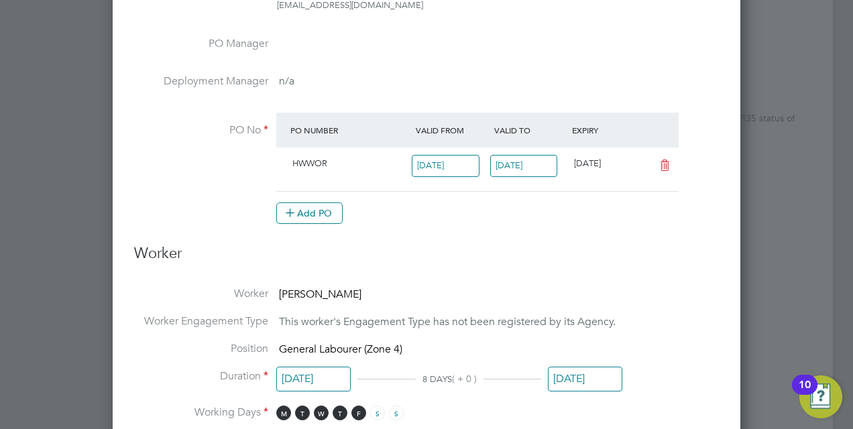
click at [435, 163] on input "07 Aug 2025" at bounding box center [446, 166] width 68 height 22
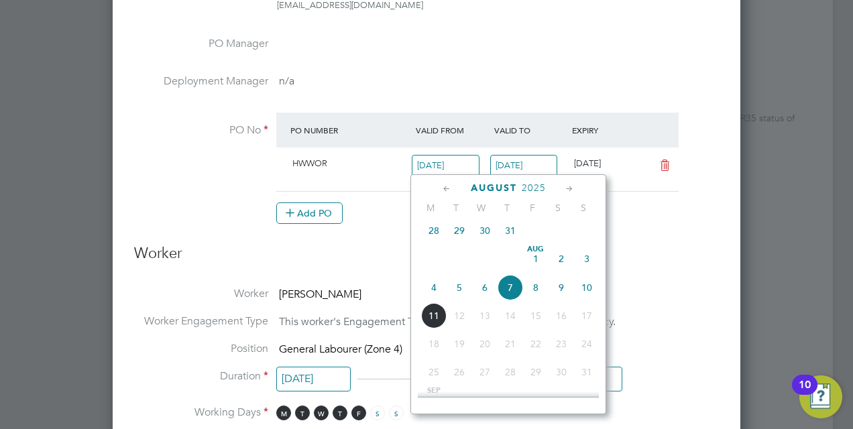
click at [449, 189] on icon at bounding box center [447, 189] width 13 height 15
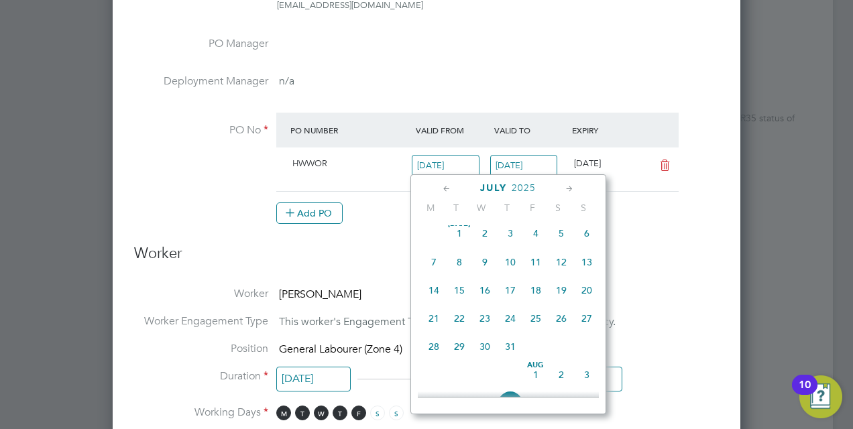
click at [537, 296] on span "18" at bounding box center [535, 290] width 25 height 25
type input "18 Jul 2025"
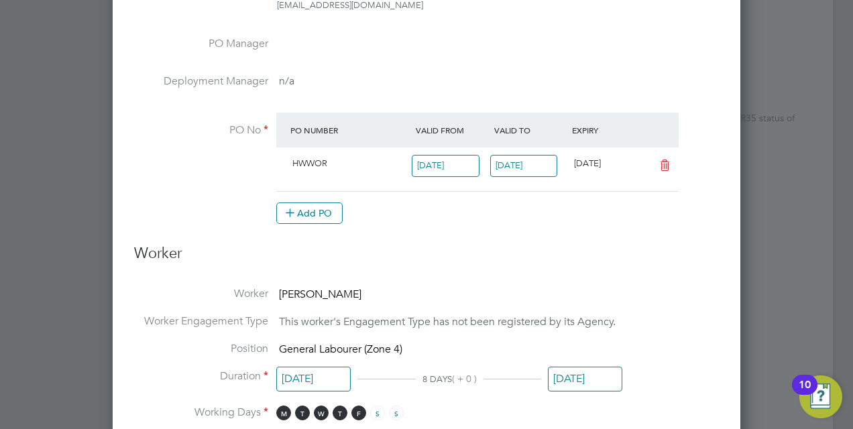
click at [514, 164] on input "11 Aug 2025" at bounding box center [524, 166] width 68 height 22
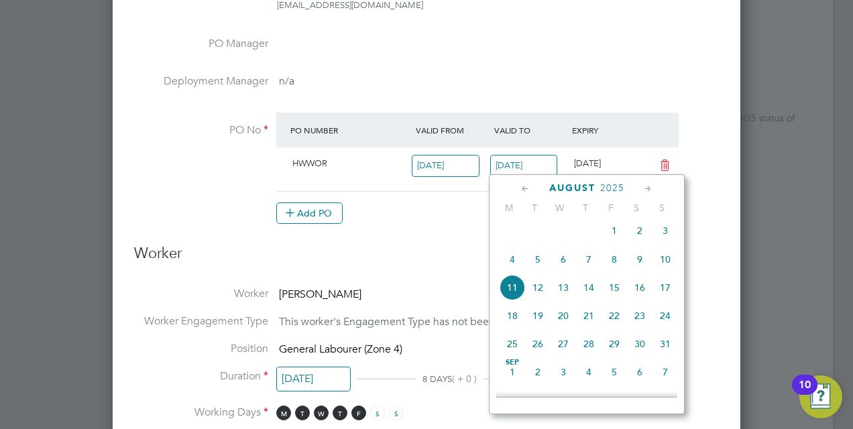
click at [622, 351] on span "29" at bounding box center [614, 343] width 25 height 25
type input "29 Aug 2025"
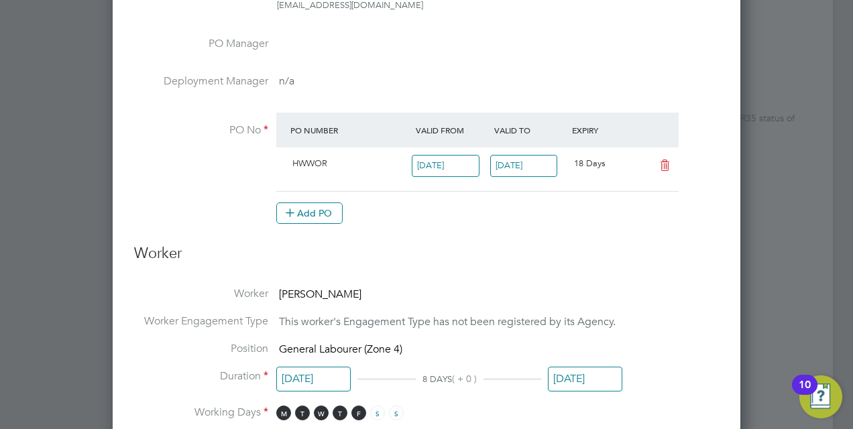
click at [449, 259] on h3 "Worker" at bounding box center [426, 259] width 585 height 30
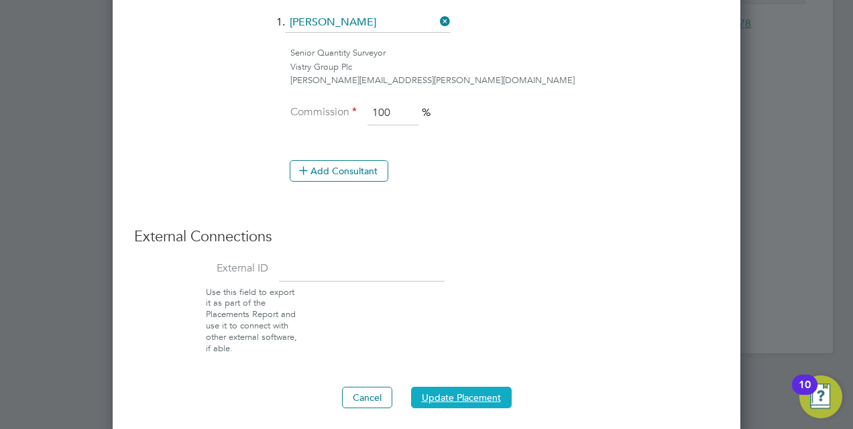
click at [449, 396] on button "Update Placement" at bounding box center [461, 397] width 101 height 21
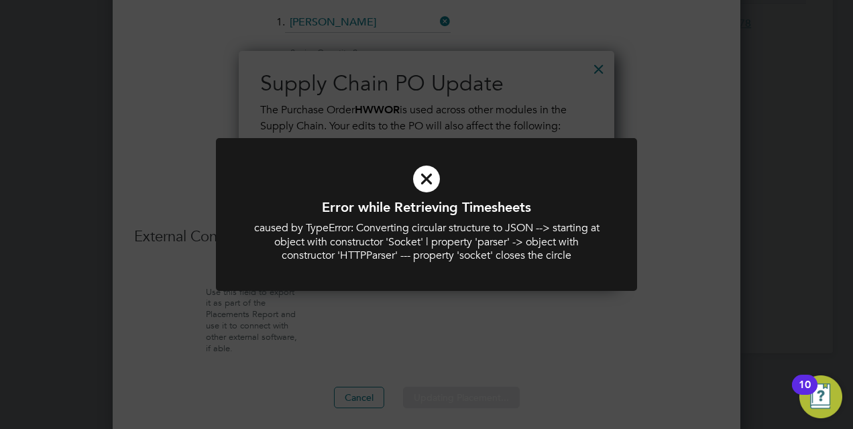
click at [412, 174] on icon at bounding box center [426, 179] width 349 height 52
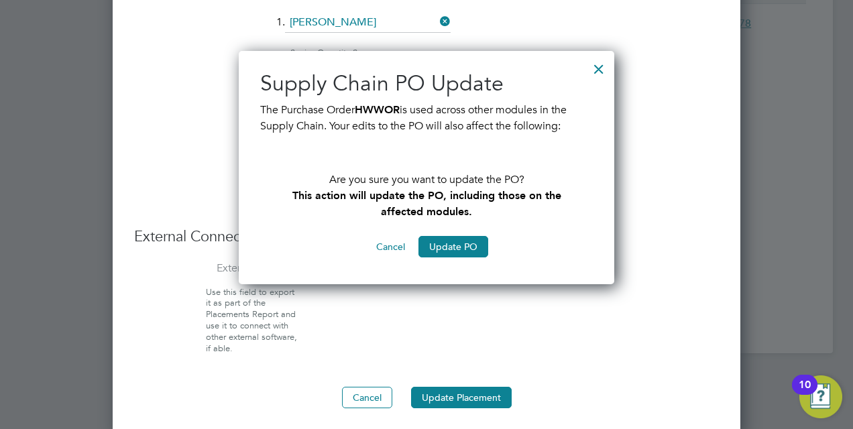
click at [602, 68] on div at bounding box center [599, 66] width 24 height 24
click at [384, 243] on button "Cancel" at bounding box center [391, 246] width 50 height 21
click at [439, 254] on button "Update PO" at bounding box center [454, 246] width 70 height 21
click at [597, 70] on div at bounding box center [599, 66] width 24 height 24
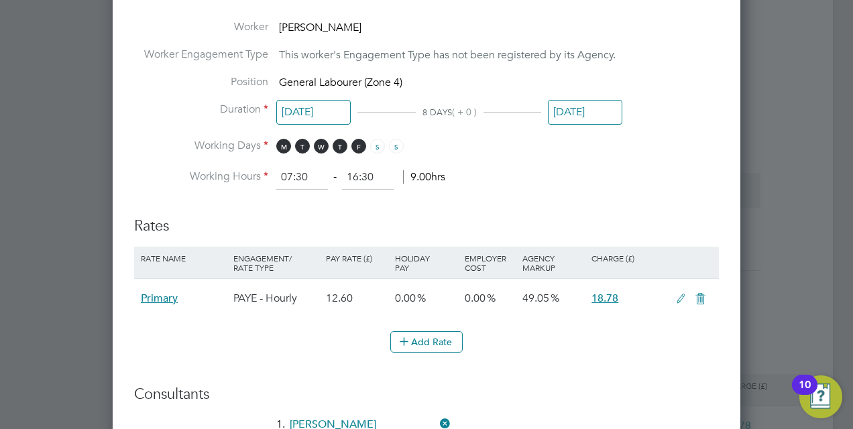
click at [539, 195] on ng-form "Deployment End Hirer Vistry Group Plc Client Config Countryside Properties UK L…" at bounding box center [426, 134] width 585 height 1351
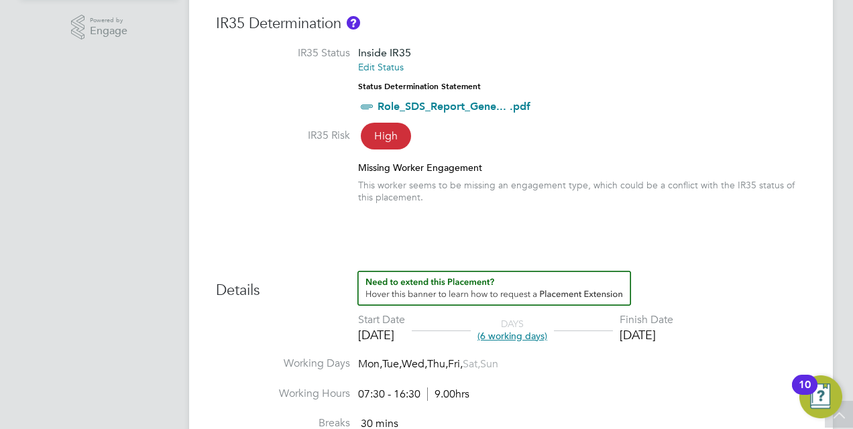
scroll to position [335, 0]
